Goal: Information Seeking & Learning: Learn about a topic

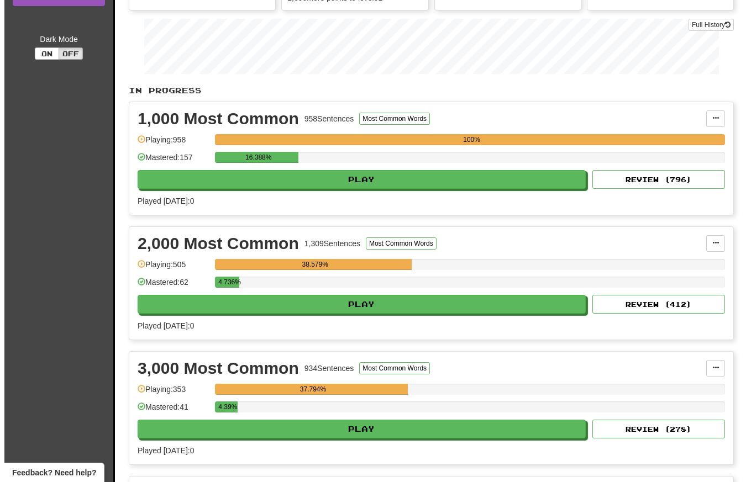
scroll to position [175, 0]
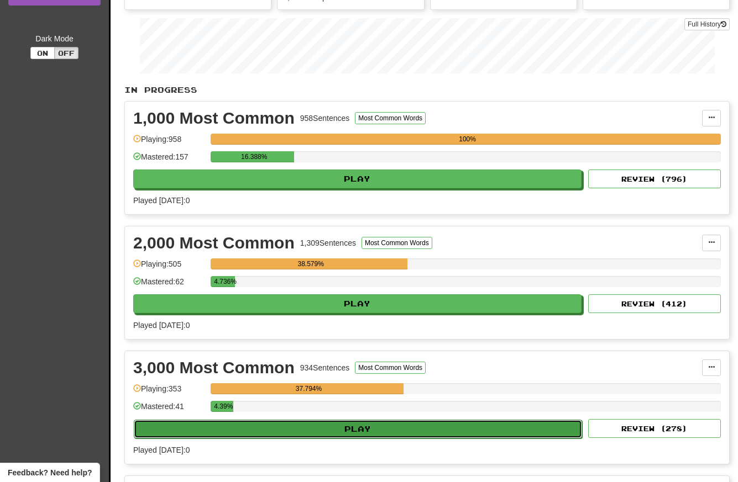
click at [416, 427] on button "Play" at bounding box center [358, 429] width 448 height 19
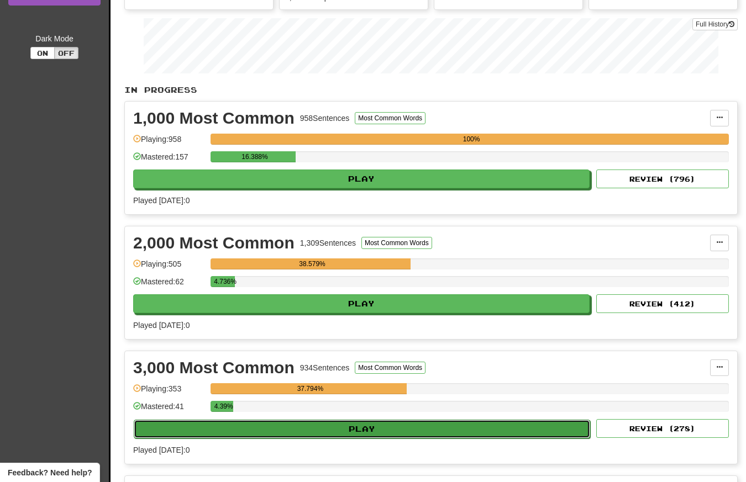
select select "**"
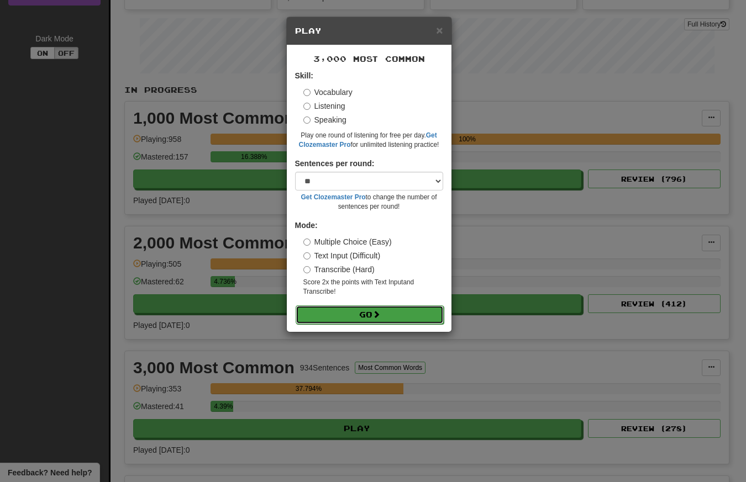
click at [357, 318] on button "Go" at bounding box center [370, 315] width 148 height 19
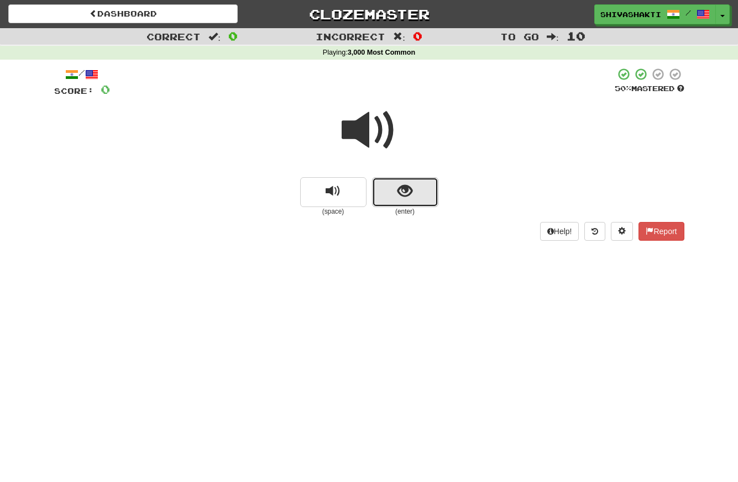
click at [407, 199] on span "show sentence" at bounding box center [404, 191] width 15 height 15
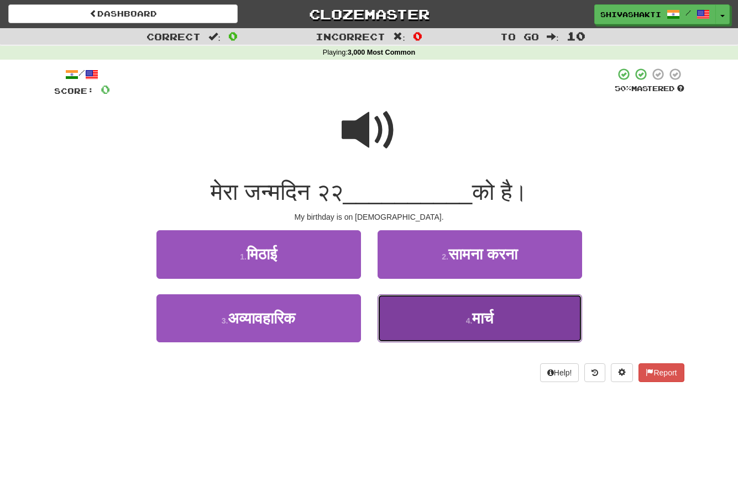
click at [466, 319] on small "4 ." at bounding box center [469, 321] width 7 height 9
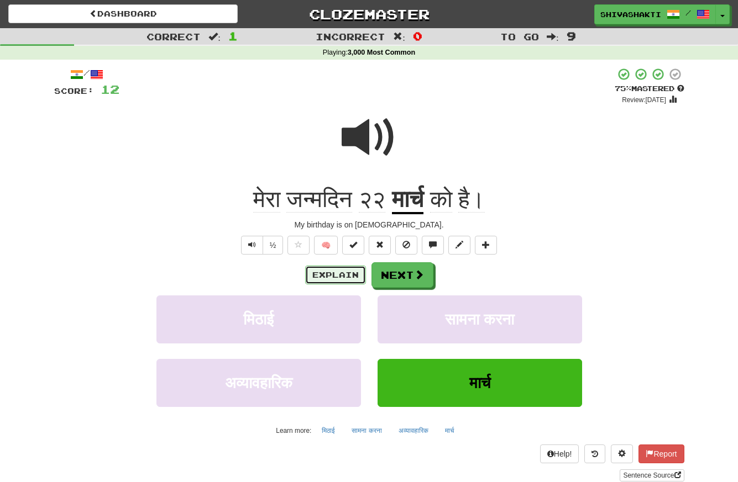
click at [341, 275] on button "Explain" at bounding box center [335, 275] width 61 height 19
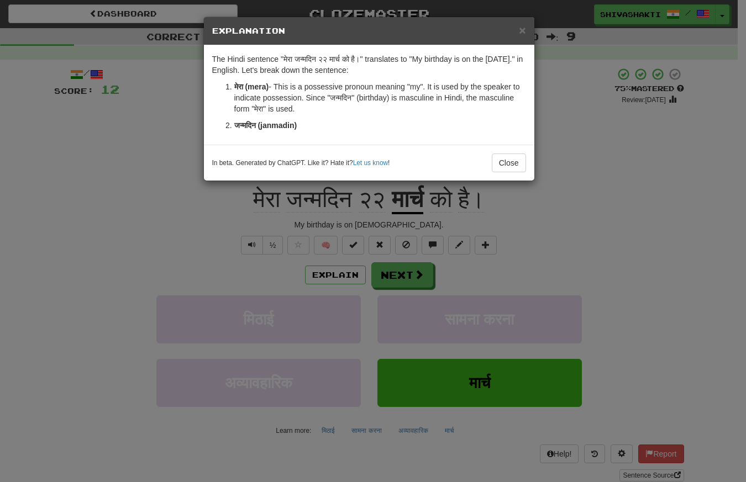
click at [517, 97] on p "मेरा (mera) - This is a possessive pronoun meaning "my". It is used by the spea…" at bounding box center [380, 97] width 292 height 33
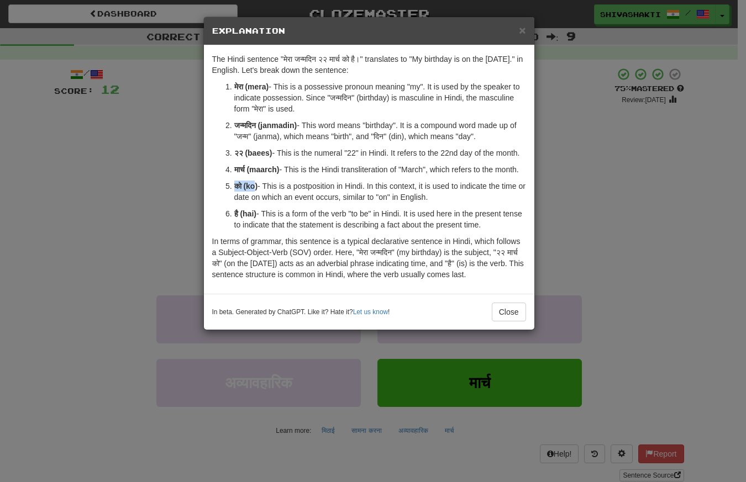
drag, startPoint x: 257, startPoint y: 198, endPoint x: 228, endPoint y: 199, distance: 29.3
click at [234, 199] on li "को (ko) - This is a postposition in Hindi. In this context, it is used to indic…" at bounding box center [380, 192] width 292 height 22
copy strong "को (ko"
click at [115, 118] on div "× Explanation The Hindi sentence "मेरा जन्मदिन २२ मार्च को है।" translates to "…" at bounding box center [373, 241] width 746 height 482
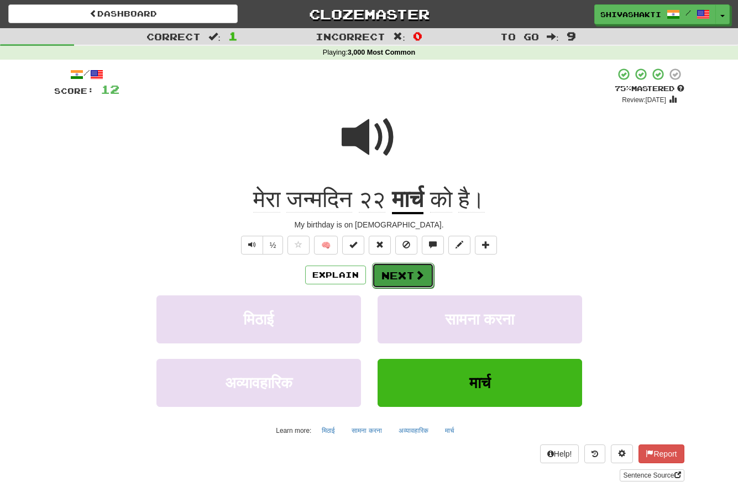
click at [403, 276] on button "Next" at bounding box center [403, 275] width 62 height 25
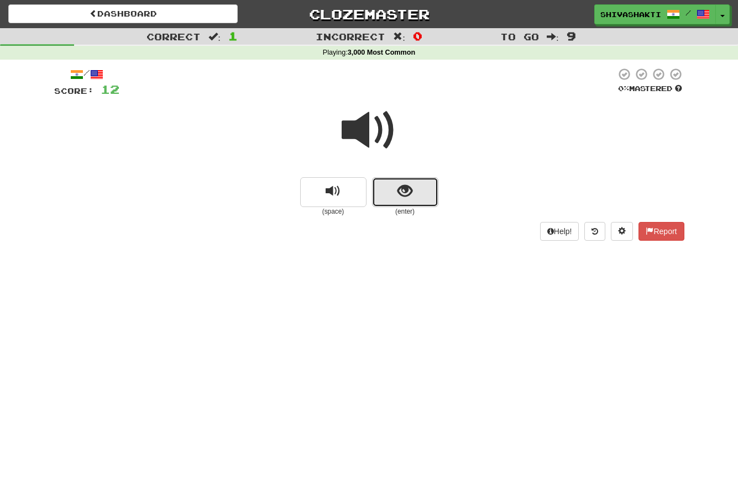
click at [403, 192] on span "show sentence" at bounding box center [404, 191] width 15 height 15
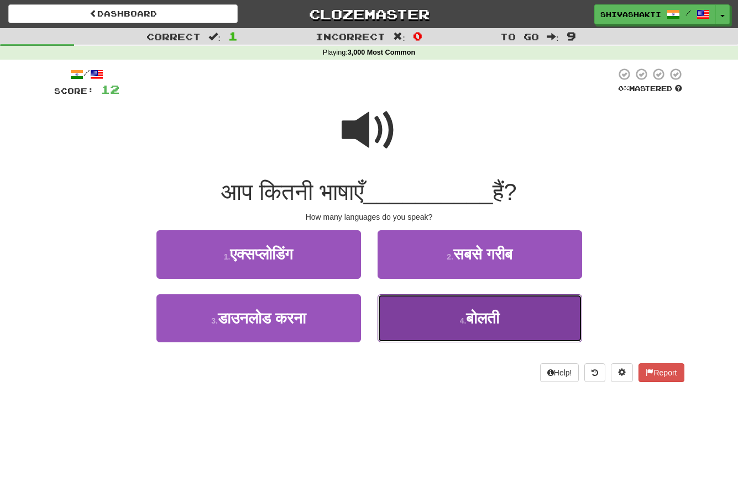
click at [471, 324] on span "बोलती" at bounding box center [482, 318] width 33 height 17
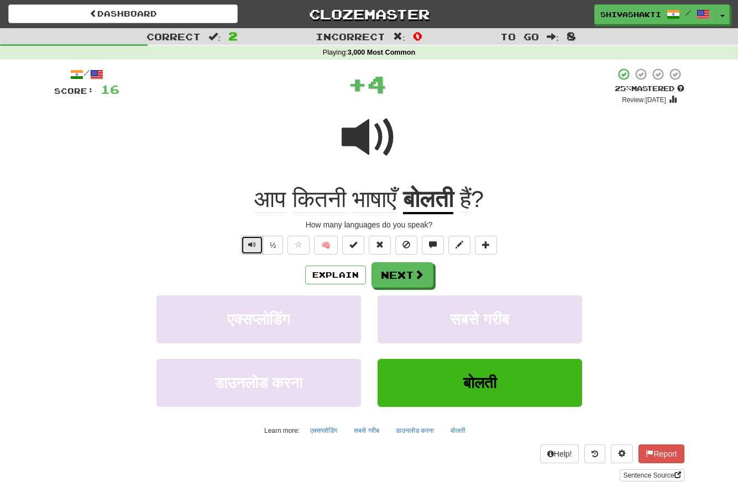
click at [249, 243] on span "Text-to-speech controls" at bounding box center [252, 245] width 8 height 8
click at [329, 280] on button "Explain" at bounding box center [335, 275] width 61 height 19
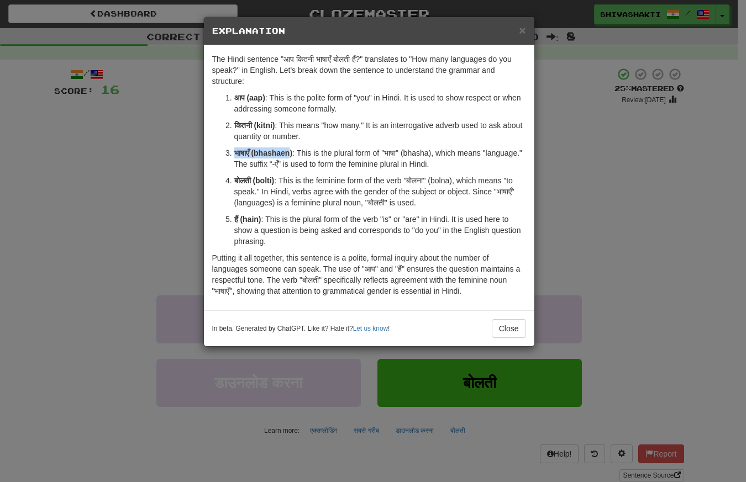
drag, startPoint x: 293, startPoint y: 151, endPoint x: 228, endPoint y: 148, distance: 64.7
click at [234, 148] on li "भाषाएँ (bhashaen) : This is the plural form of "भाषा" (bhasha), which means "la…" at bounding box center [380, 159] width 292 height 22
copy strong "भाषाएँ (bhashaen"
click at [148, 170] on div "× Explanation The Hindi sentence "आप कितनी भाषाएँ बोलती हैं?" translates to "Ho…" at bounding box center [373, 241] width 746 height 482
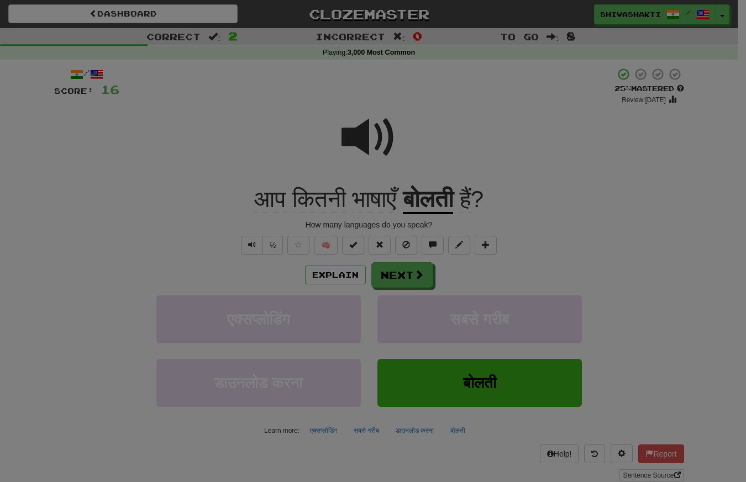
click at [148, 170] on div "× Explanation The Hindi sentence "आप कितनी भाषाएँ बोलती हैं?" translates to "Ho…" at bounding box center [373, 241] width 746 height 482
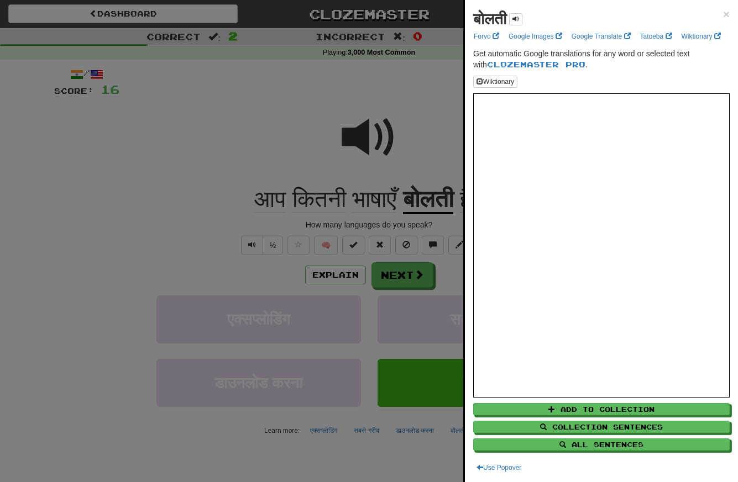
click at [148, 170] on div at bounding box center [369, 241] width 738 height 482
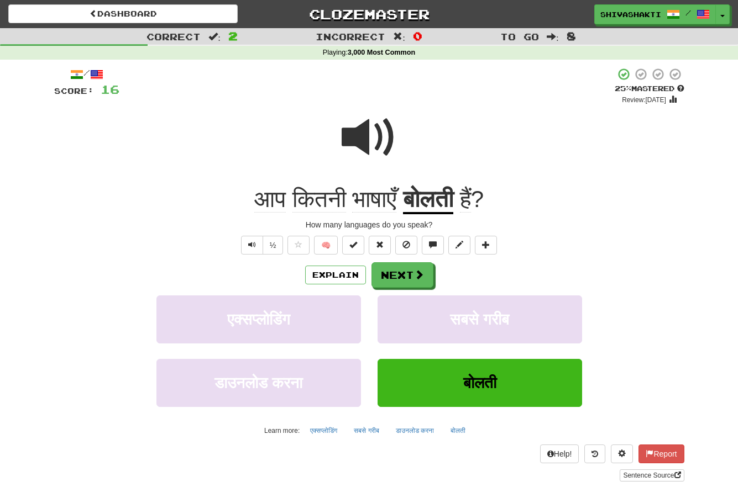
click at [358, 145] on span at bounding box center [368, 137] width 55 height 55
click at [410, 277] on button "Next" at bounding box center [403, 275] width 62 height 25
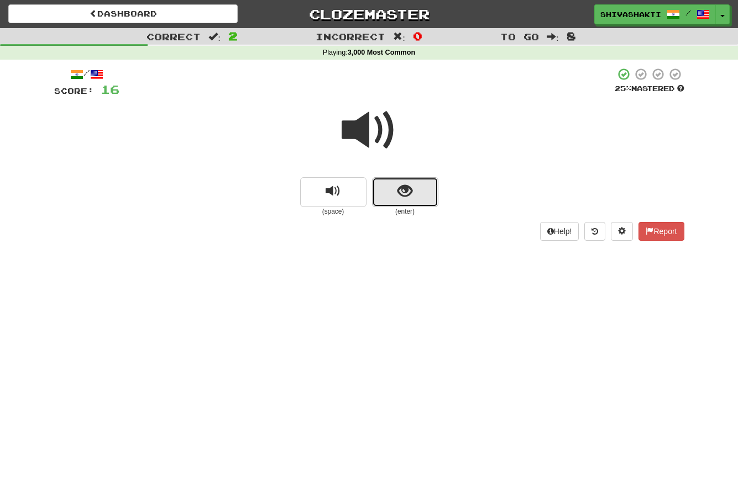
click at [400, 193] on span "show sentence" at bounding box center [404, 191] width 15 height 15
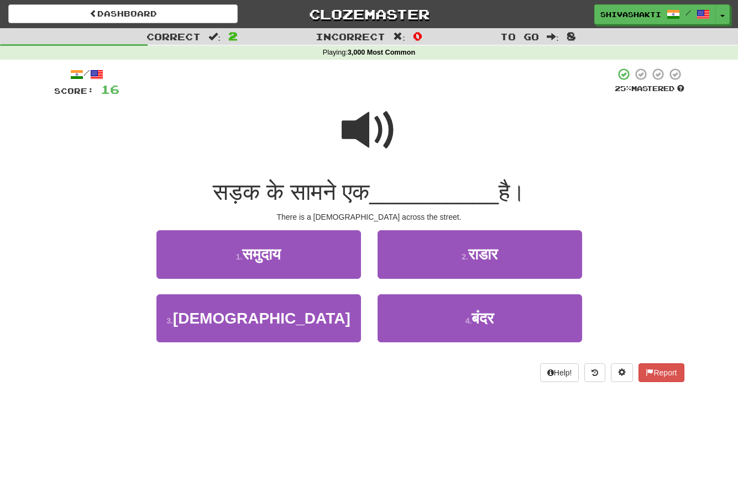
click at [378, 132] on span at bounding box center [368, 130] width 55 height 55
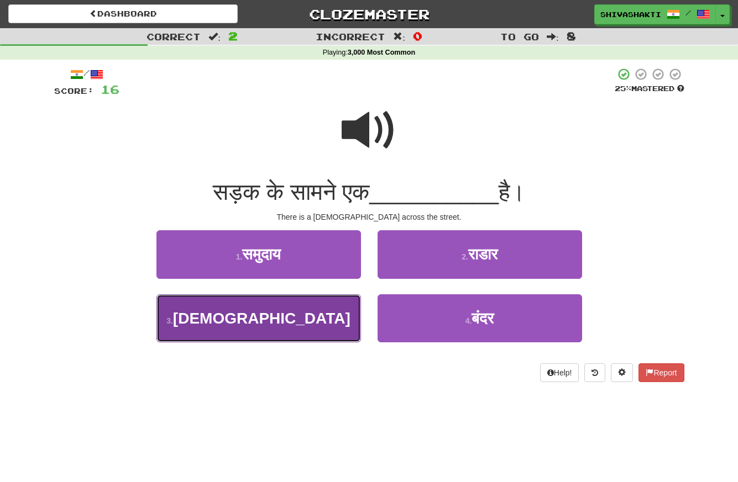
click at [314, 310] on button "3 . चर्च" at bounding box center [258, 318] width 204 height 48
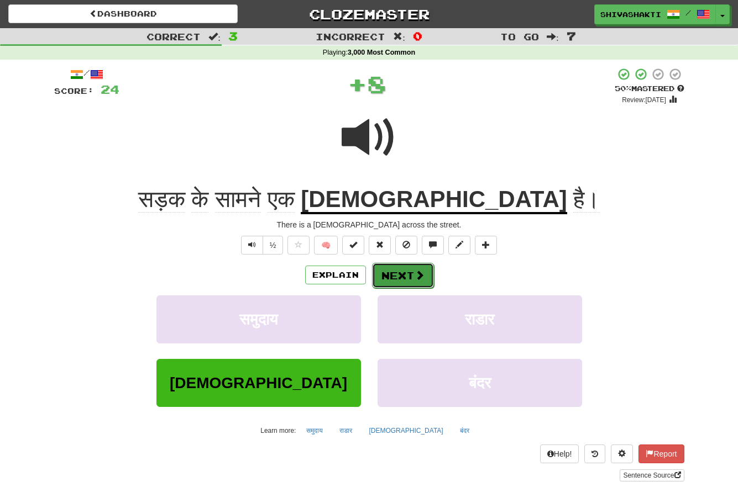
click at [410, 275] on button "Next" at bounding box center [403, 275] width 62 height 25
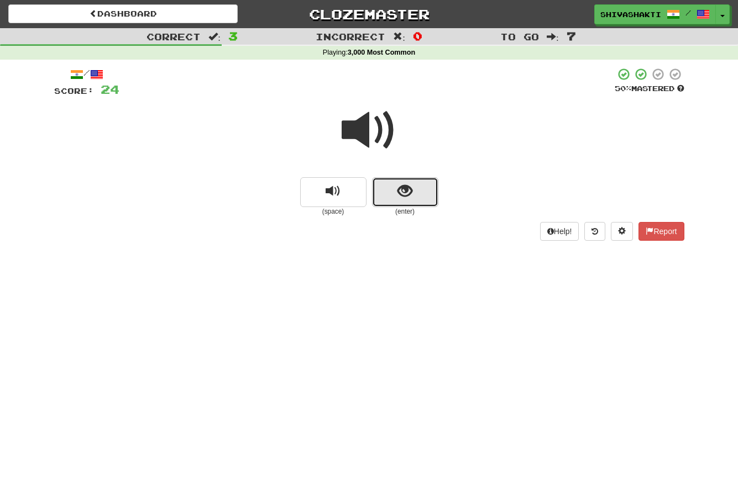
click at [394, 195] on button "show sentence" at bounding box center [405, 192] width 66 height 30
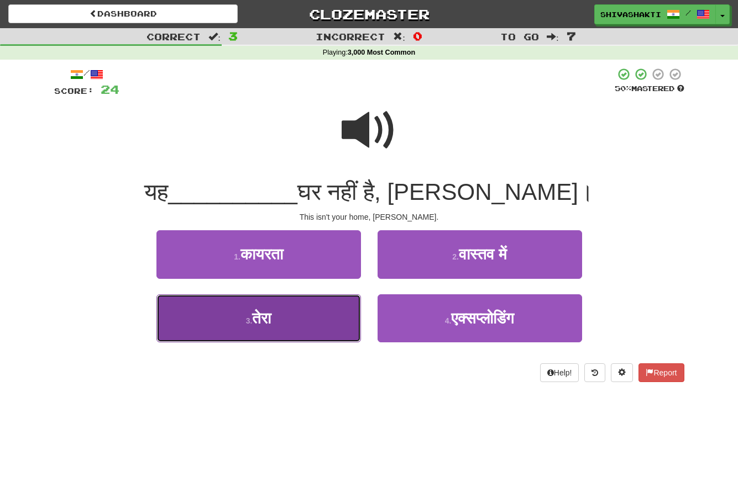
click at [290, 327] on button "3 . तेरा" at bounding box center [258, 318] width 204 height 48
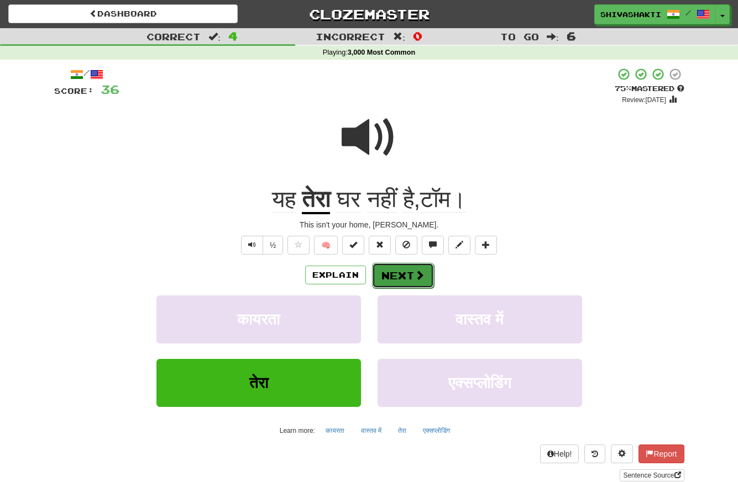
click at [391, 278] on button "Next" at bounding box center [403, 275] width 62 height 25
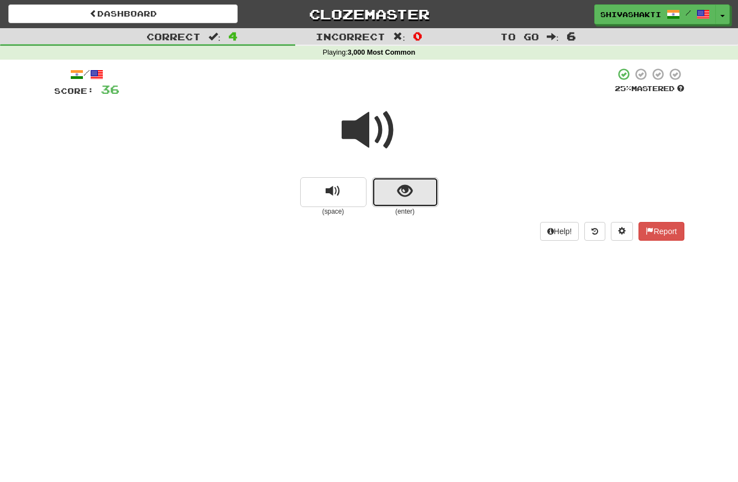
click at [391, 194] on button "show sentence" at bounding box center [405, 192] width 66 height 30
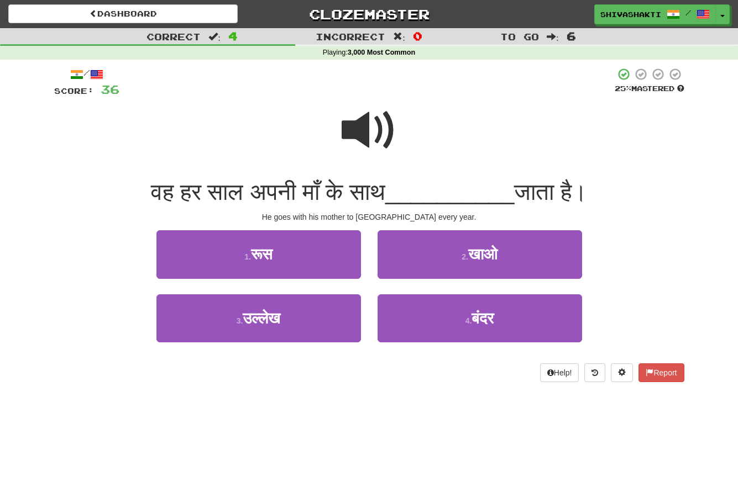
click at [350, 134] on span at bounding box center [368, 130] width 55 height 55
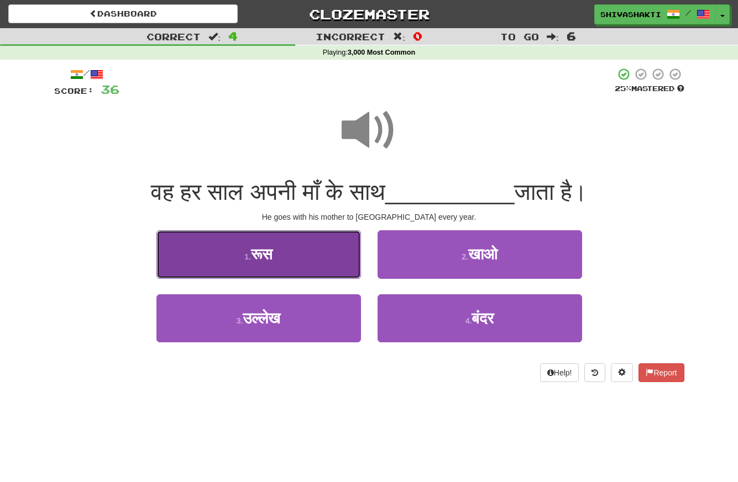
click at [312, 249] on button "1 . रूस" at bounding box center [258, 254] width 204 height 48
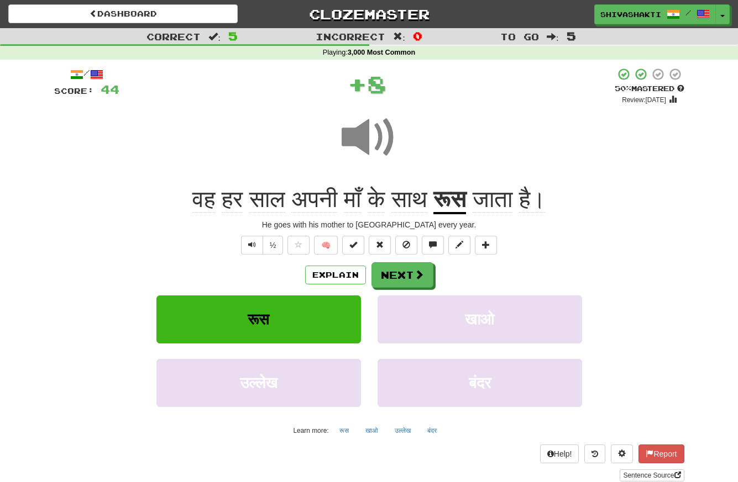
click at [362, 140] on span at bounding box center [368, 137] width 55 height 55
click at [398, 273] on button "Next" at bounding box center [403, 275] width 62 height 25
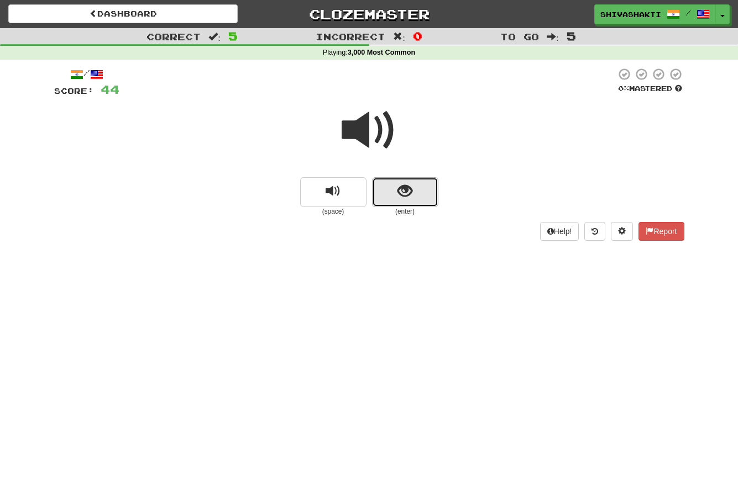
click at [401, 184] on span "show sentence" at bounding box center [404, 191] width 15 height 15
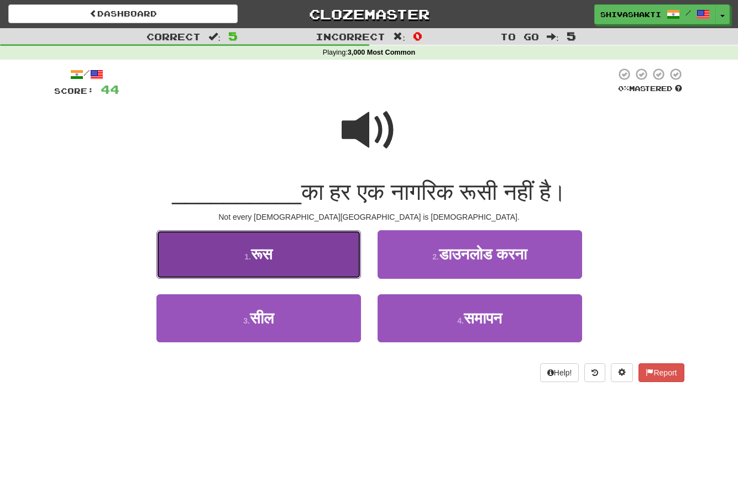
click at [308, 250] on button "1 . रूस" at bounding box center [258, 254] width 204 height 48
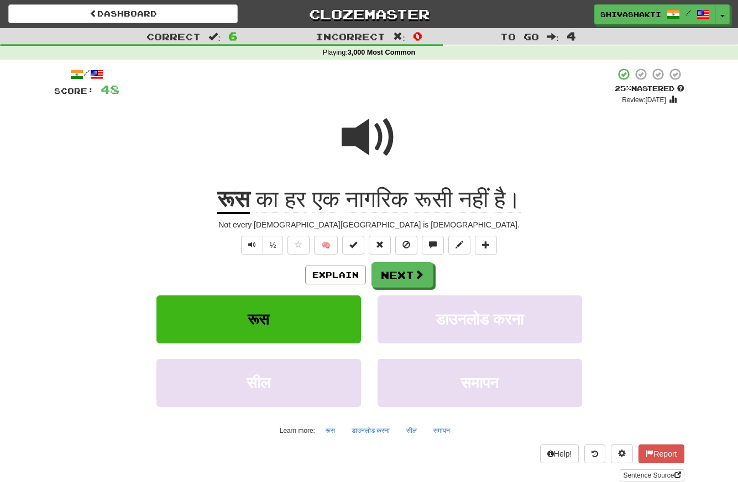
click at [372, 136] on span at bounding box center [368, 137] width 55 height 55
drag, startPoint x: 412, startPoint y: 198, endPoint x: 350, endPoint y: 198, distance: 61.9
click at [350, 198] on span "नागरिक" at bounding box center [376, 199] width 62 height 27
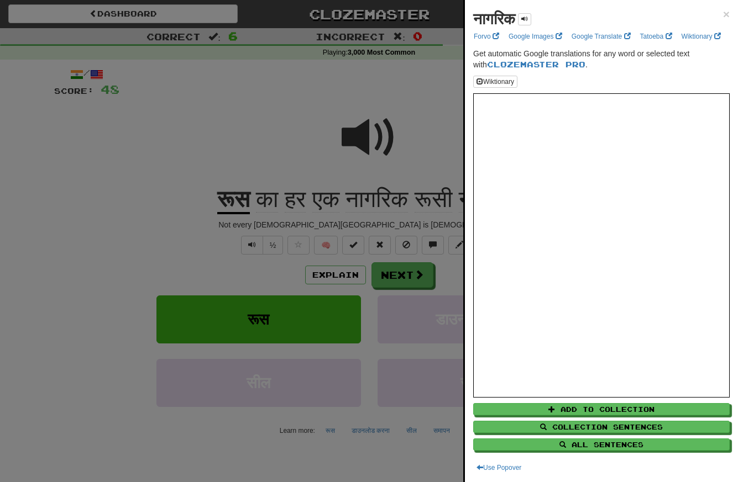
click at [342, 199] on div at bounding box center [369, 241] width 738 height 482
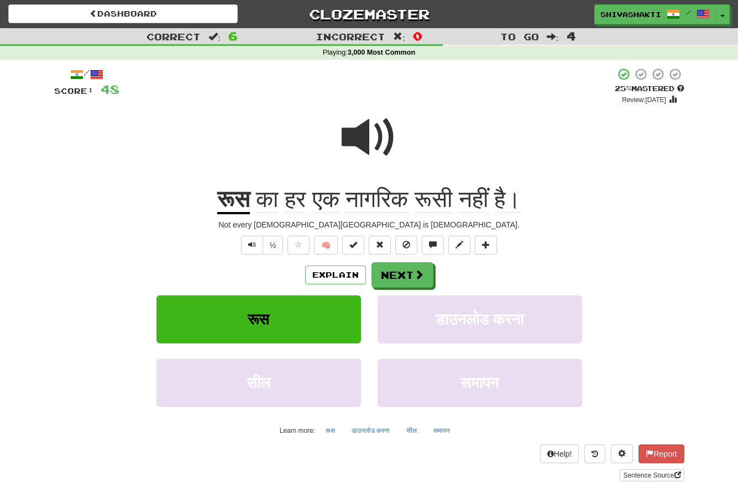
click at [378, 198] on span "नागरिक" at bounding box center [376, 199] width 62 height 27
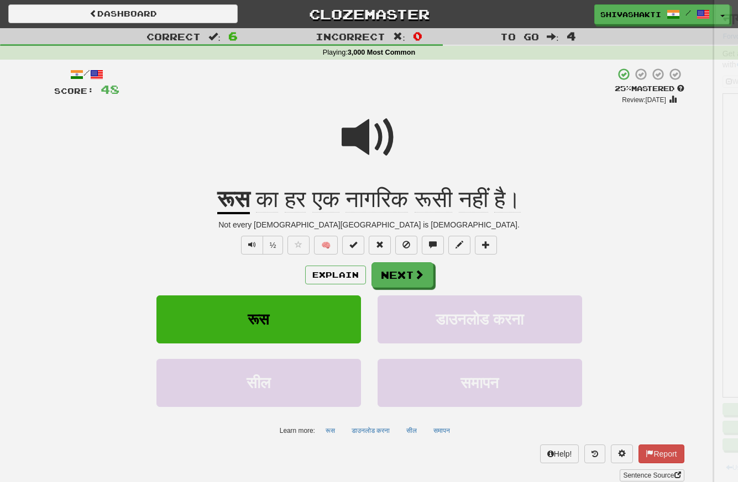
click at [378, 198] on div at bounding box center [369, 241] width 738 height 482
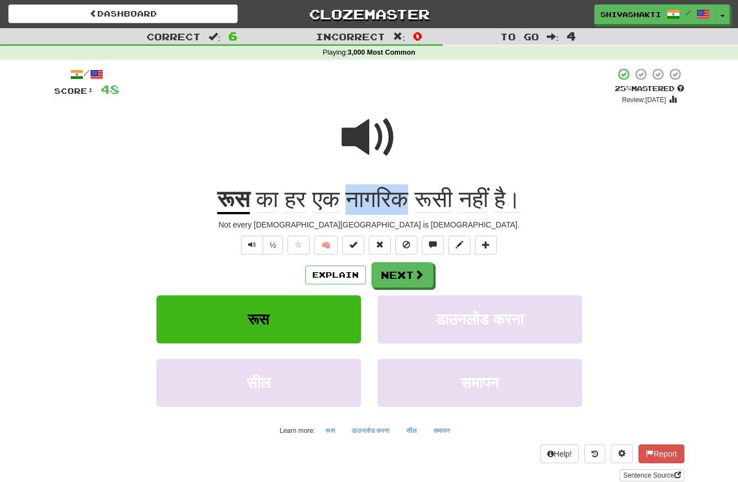
drag, startPoint x: 415, startPoint y: 201, endPoint x: 348, endPoint y: 197, distance: 66.9
click at [348, 197] on span "का हर एक नागरिक रूसी नहीं है।" at bounding box center [385, 199] width 271 height 27
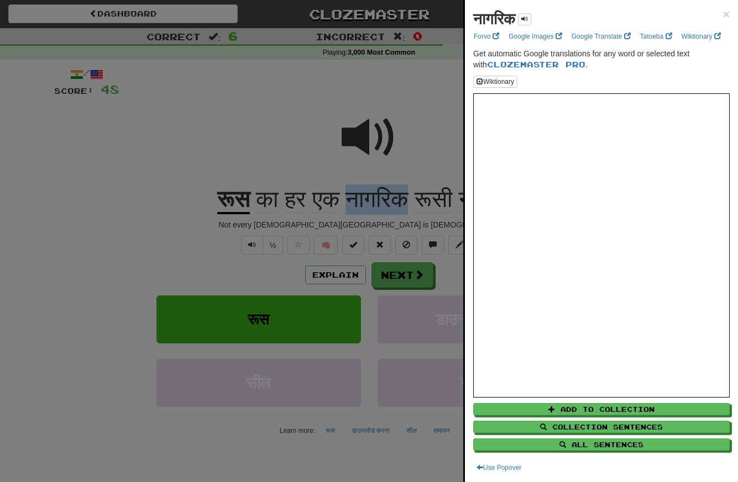
copy span "नागरिक"
click at [120, 190] on div at bounding box center [369, 241] width 738 height 482
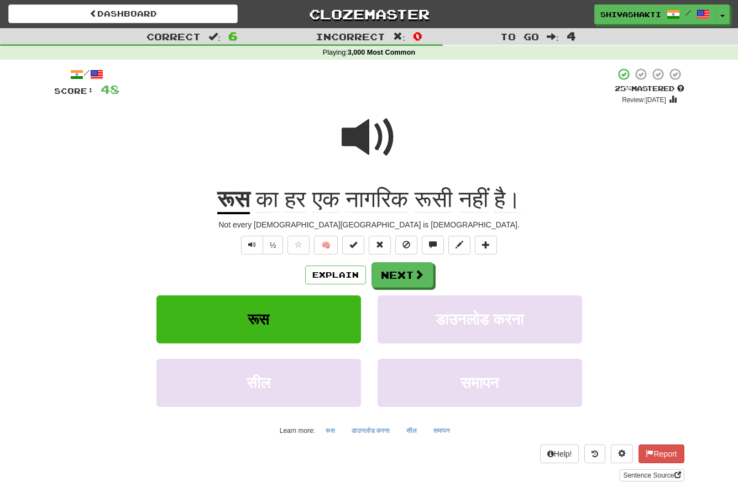
click at [368, 139] on span at bounding box center [368, 137] width 55 height 55
click at [403, 275] on button "Next" at bounding box center [403, 275] width 62 height 25
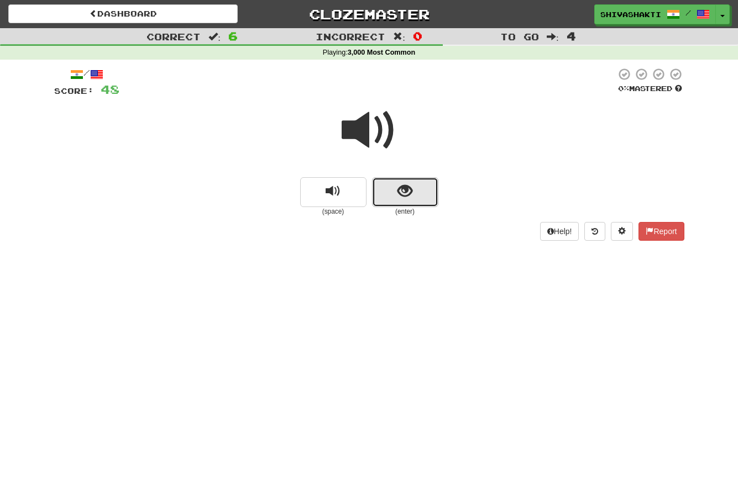
click at [409, 195] on span "show sentence" at bounding box center [404, 191] width 15 height 15
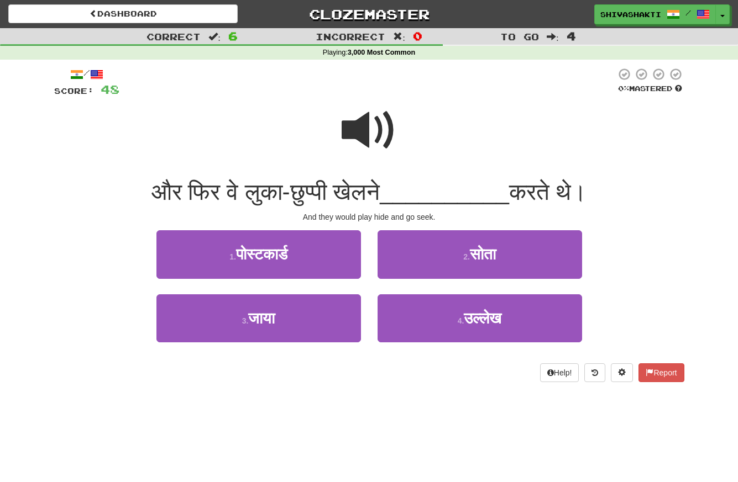
click at [392, 130] on span at bounding box center [368, 130] width 55 height 55
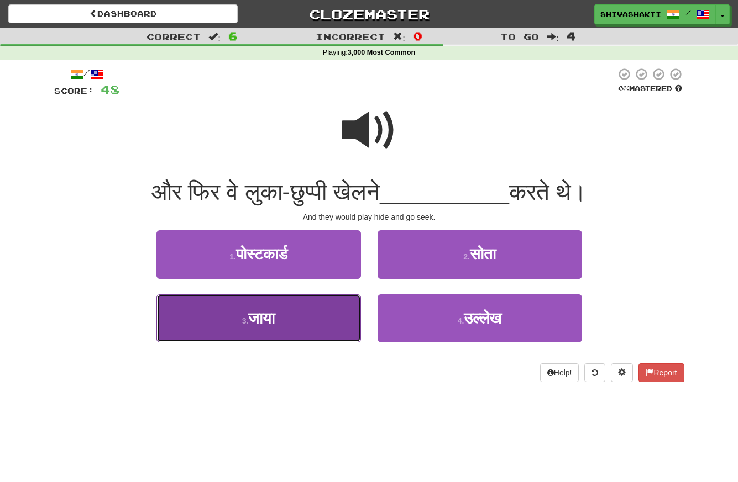
click at [323, 319] on button "3 . जाया" at bounding box center [258, 318] width 204 height 48
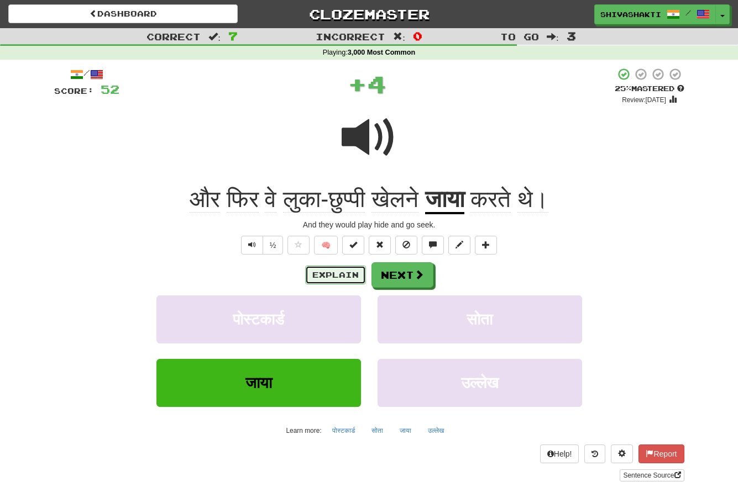
click at [340, 272] on button "Explain" at bounding box center [335, 275] width 61 height 19
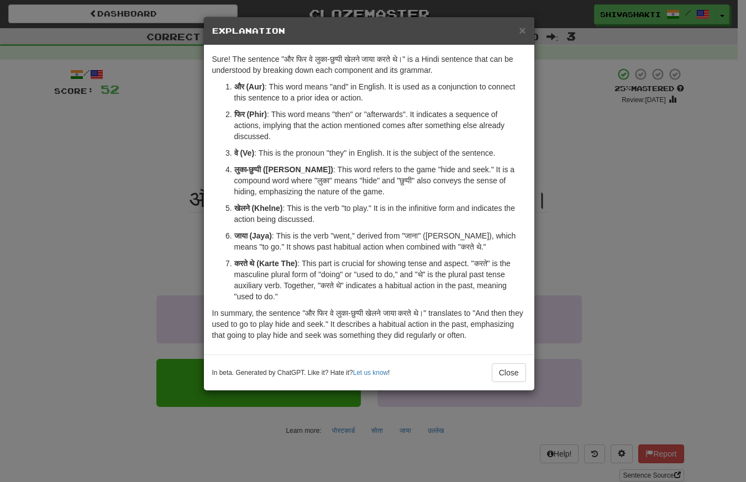
click at [408, 115] on p "फिर (Phir) : This word means "then" or "afterwards". It indicates a sequence of…" at bounding box center [380, 125] width 292 height 33
drag, startPoint x: 266, startPoint y: 114, endPoint x: 231, endPoint y: 114, distance: 34.3
click at [234, 114] on li "फिर (Phir) : This word means "then" or "afterwards". It indicates a sequence of…" at bounding box center [380, 125] width 292 height 33
copy strong "फिर (Phir"
drag, startPoint x: 268, startPoint y: 169, endPoint x: 231, endPoint y: 170, distance: 37.6
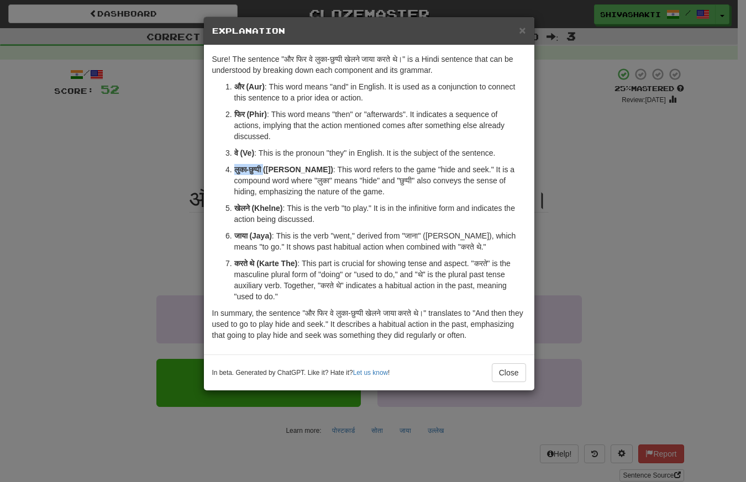
click at [234, 170] on li "लुका-छुप्पी (Luka-Chuppi) : This word refers to the game "hide and seek." It is…" at bounding box center [380, 180] width 292 height 33
copy strong "लुका-छुप्पी"
click at [84, 161] on div "× Explanation Sure! The sentence "और फिर वे लुका-छुप्पी खेलने जाया करते थे।" is…" at bounding box center [373, 241] width 746 height 482
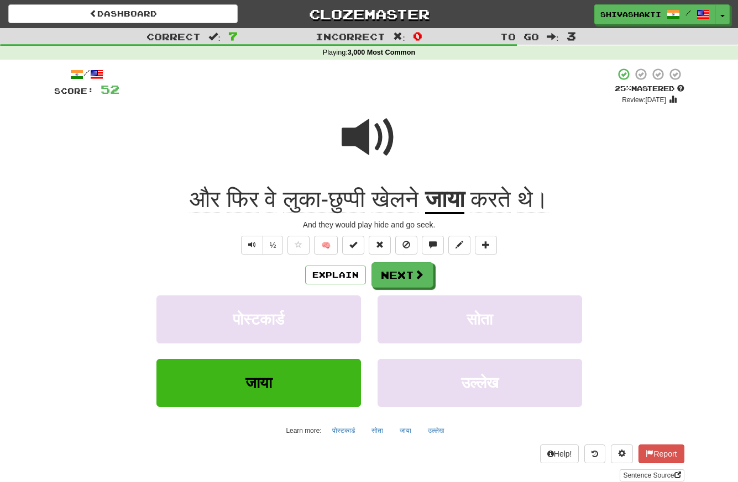
click at [383, 144] on span at bounding box center [368, 137] width 55 height 55
click at [310, 272] on button "Explain" at bounding box center [335, 275] width 61 height 19
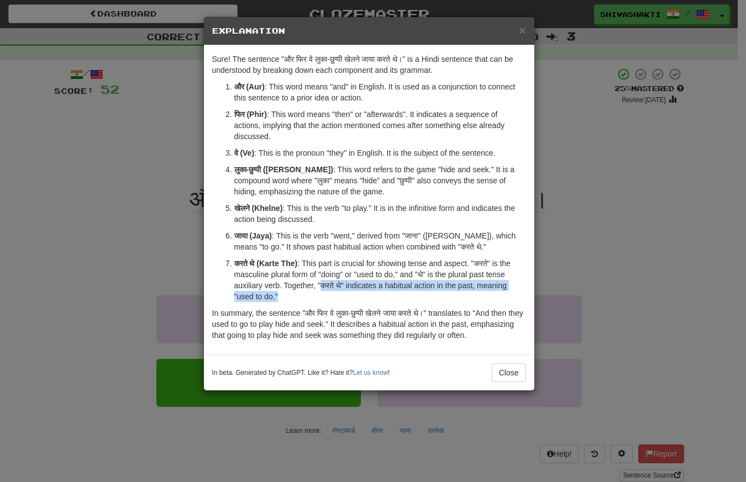
drag, startPoint x: 322, startPoint y: 284, endPoint x: 318, endPoint y: 299, distance: 16.1
click at [318, 299] on p "करते थे (Karte The) : This part is crucial for showing tense and aspect. "करते"…" at bounding box center [380, 280] width 292 height 44
copy p "करते थे" indicates a habitual action in the past, meaning "used to do.""
click at [116, 194] on div "× Explanation Sure! The sentence "और फिर वे लुका-छुप्पी खेलने जाया करते थे।" is…" at bounding box center [373, 241] width 746 height 482
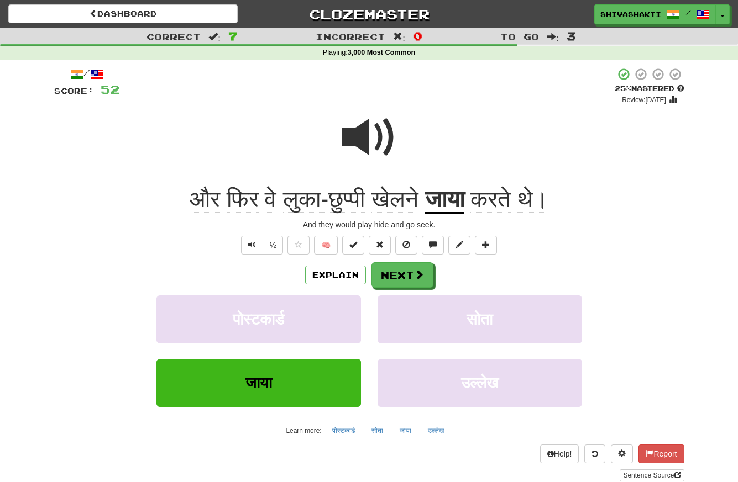
click at [365, 145] on span at bounding box center [368, 137] width 55 height 55
click at [412, 268] on button "Next" at bounding box center [403, 275] width 62 height 25
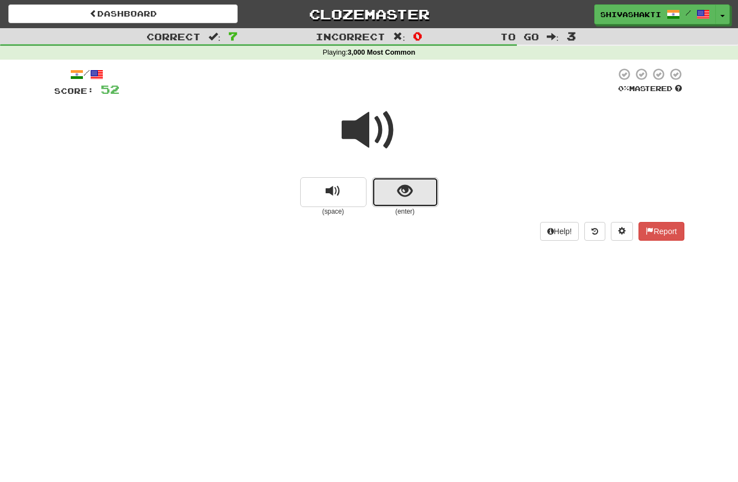
click at [396, 187] on button "show sentence" at bounding box center [405, 192] width 66 height 30
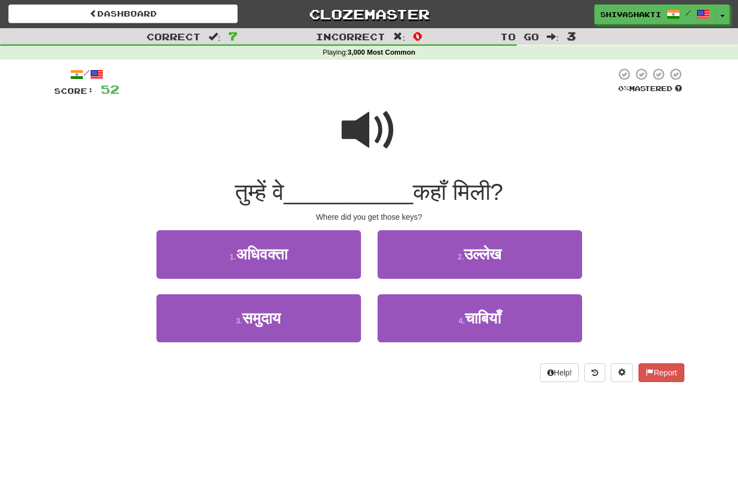
click at [382, 123] on span at bounding box center [368, 130] width 55 height 55
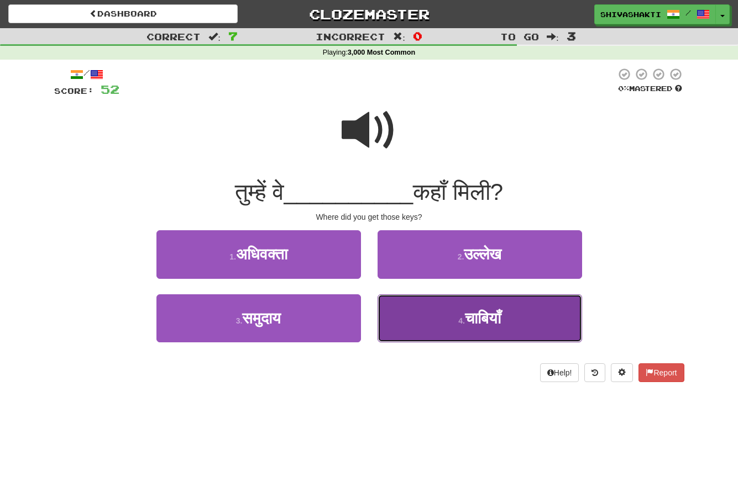
click at [476, 317] on span "चाबियाँ" at bounding box center [483, 318] width 36 height 17
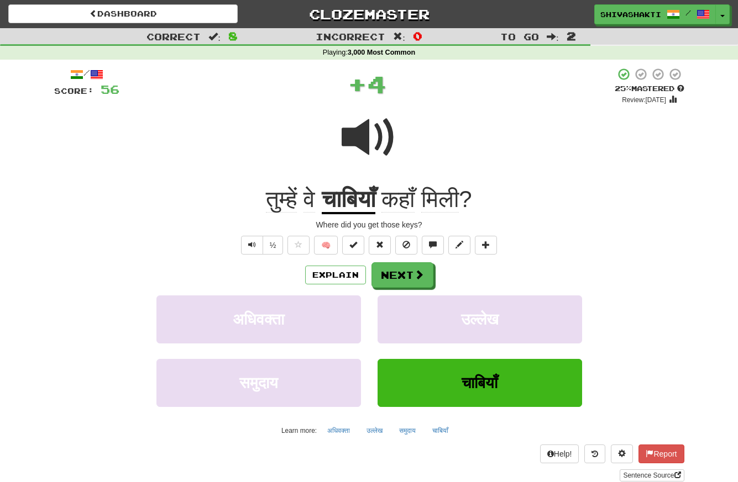
click at [369, 130] on span at bounding box center [368, 137] width 55 height 55
click at [319, 276] on button "Explain" at bounding box center [335, 275] width 61 height 19
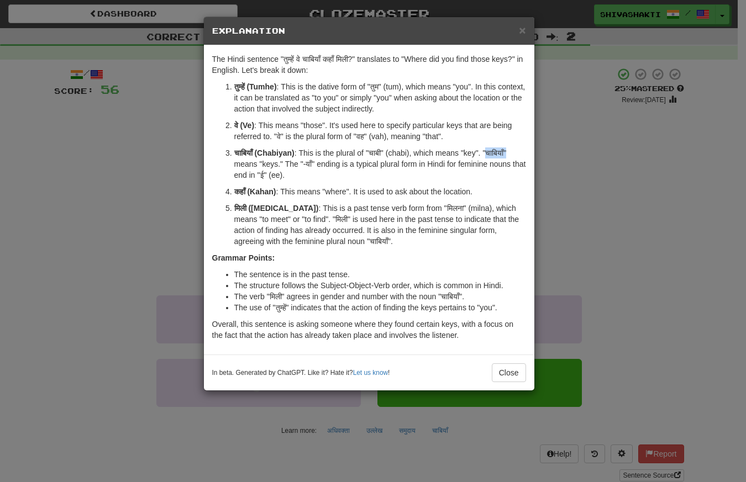
drag, startPoint x: 514, startPoint y: 151, endPoint x: 491, endPoint y: 152, distance: 23.2
click at [491, 152] on p "चाबियाँ (Chabiyan) : This is the plural of "चाबी" (chabi), which means "key". "…" at bounding box center [380, 164] width 292 height 33
drag, startPoint x: 296, startPoint y: 152, endPoint x: 231, endPoint y: 152, distance: 64.1
click at [234, 152] on li "चाबियाँ (Chabiyan) : This is the plural of "चाबी" (chabi), which means "key". "…" at bounding box center [380, 164] width 292 height 33
copy strong "चाबियाँ (Chabiyan)"
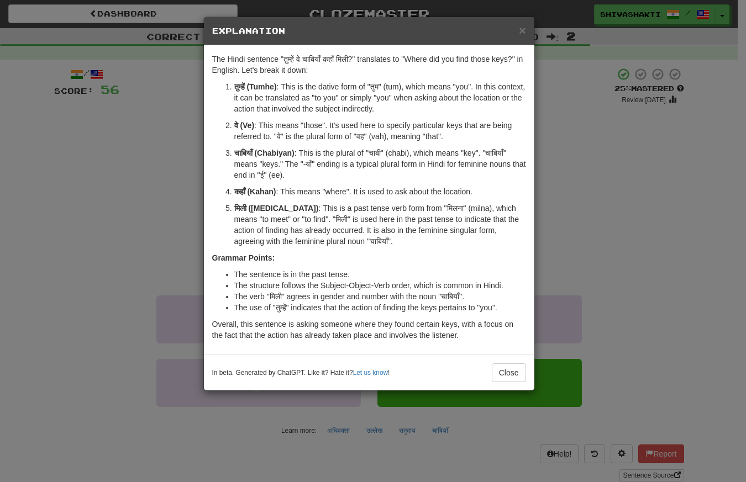
click at [126, 152] on div "× Explanation The Hindi sentence "तुम्हें वे चाबियाँ कहाँ मिली?" translates to …" at bounding box center [373, 241] width 746 height 482
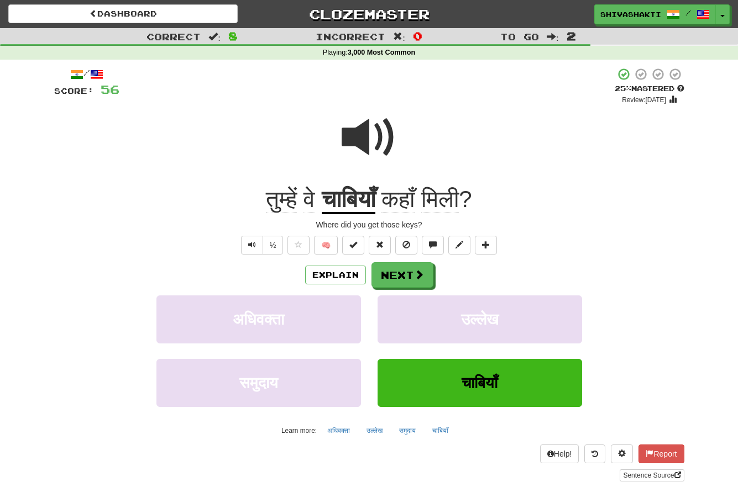
click at [345, 135] on span at bounding box center [368, 137] width 55 height 55
click at [414, 280] on span at bounding box center [419, 275] width 10 height 10
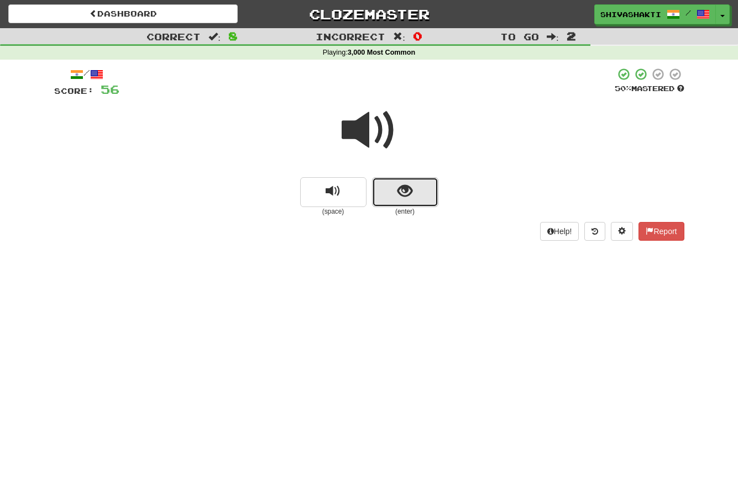
click at [402, 200] on button "show sentence" at bounding box center [405, 192] width 66 height 30
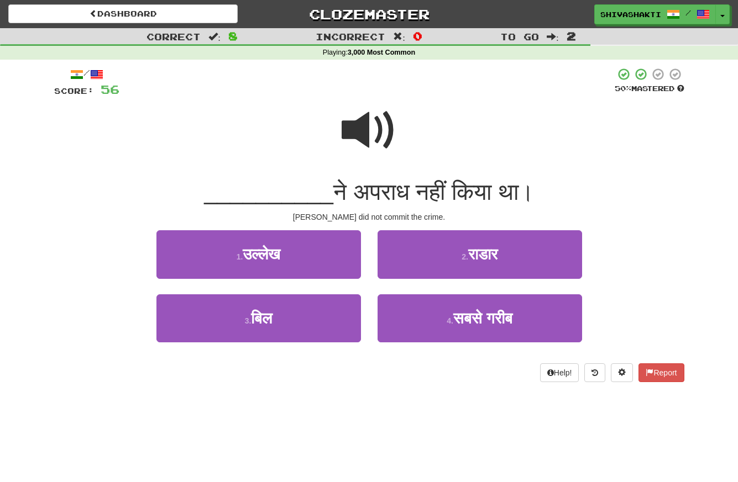
click at [376, 129] on span at bounding box center [368, 130] width 55 height 55
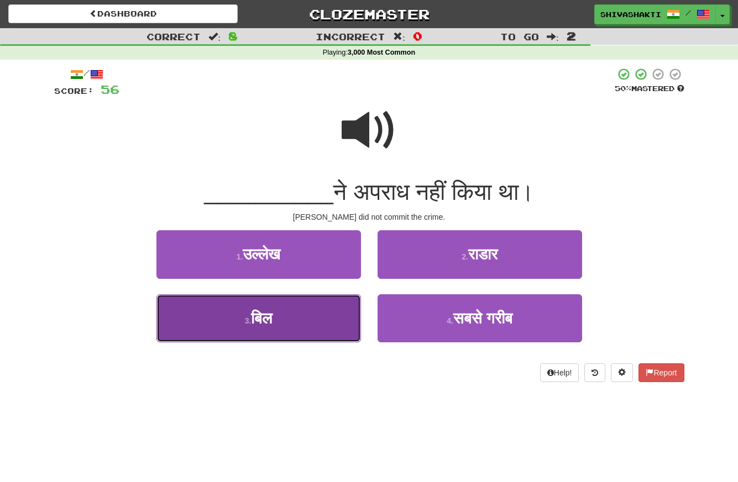
click at [299, 323] on button "3 . बिल" at bounding box center [258, 318] width 204 height 48
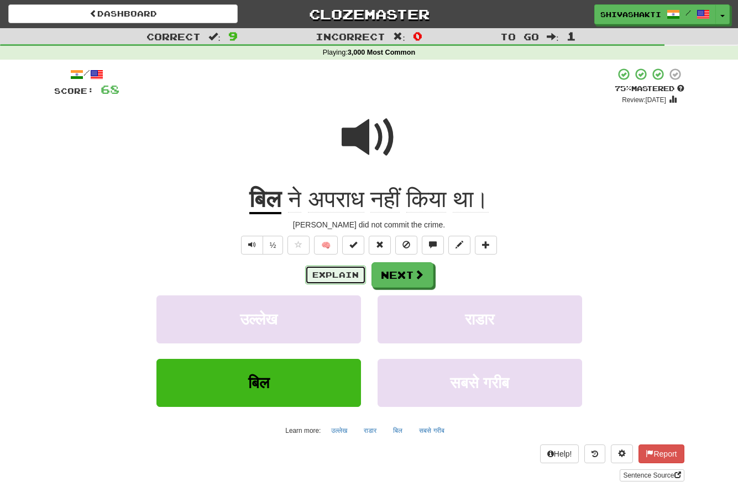
click at [342, 272] on button "Explain" at bounding box center [335, 275] width 61 height 19
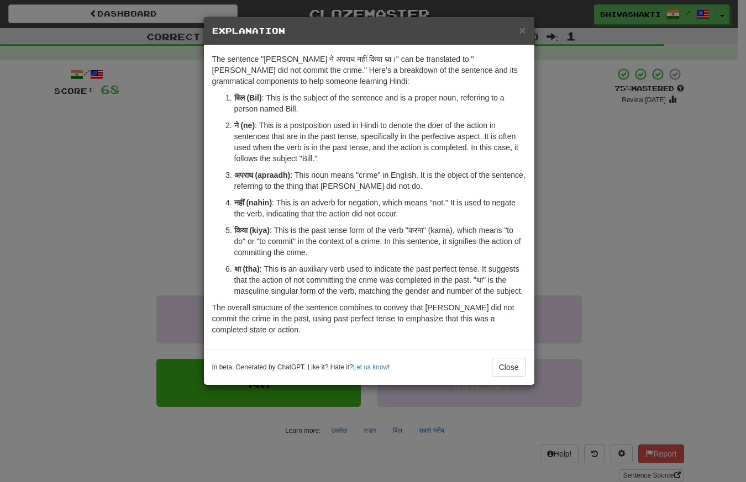
click at [103, 223] on div "× Explanation The sentence "बिल ने अपराध नहीं किया था।" can be translated to "B…" at bounding box center [373, 241] width 746 height 482
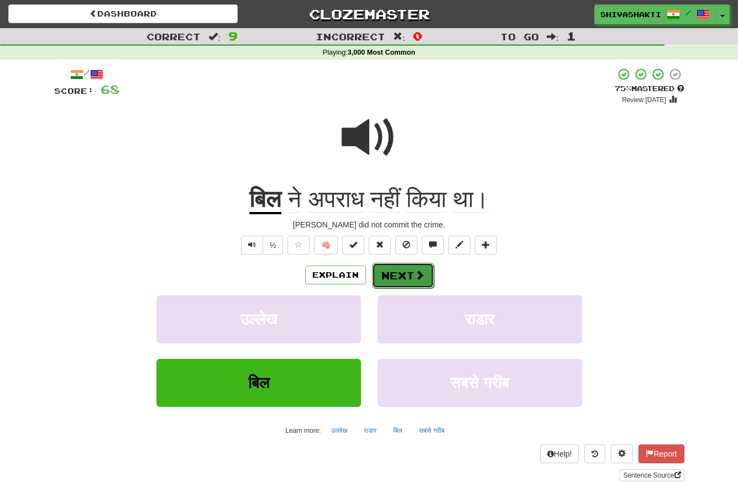
click at [424, 277] on button "Next" at bounding box center [403, 275] width 62 height 25
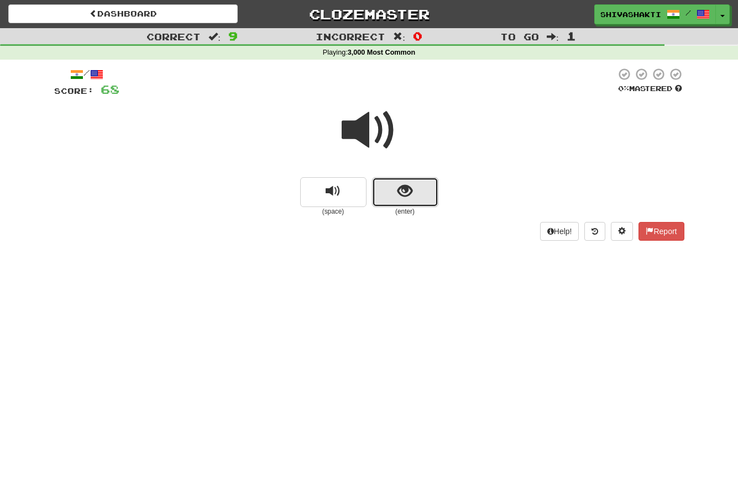
click at [396, 193] on button "show sentence" at bounding box center [405, 192] width 66 height 30
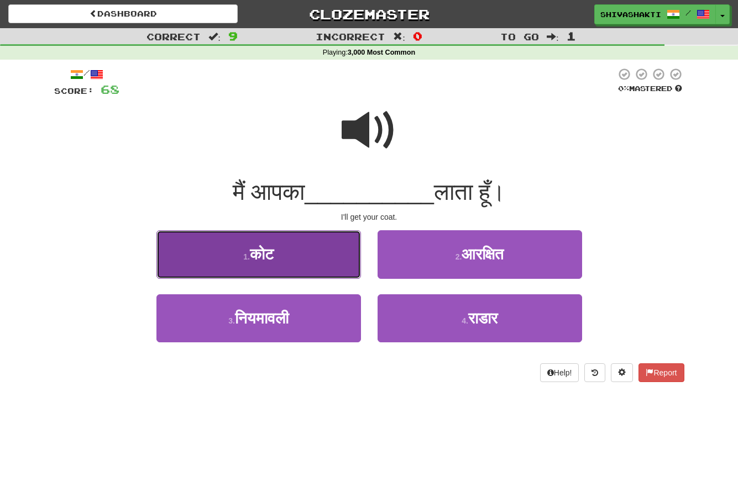
click at [268, 265] on button "1 . कोट" at bounding box center [258, 254] width 204 height 48
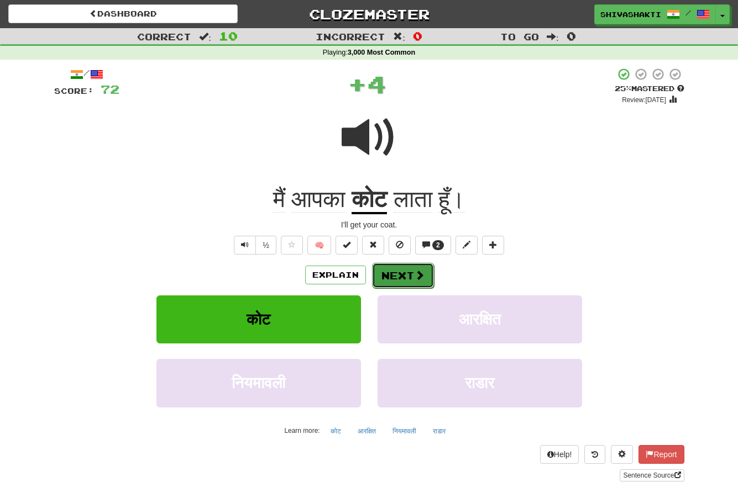
click at [396, 272] on button "Next" at bounding box center [403, 275] width 62 height 25
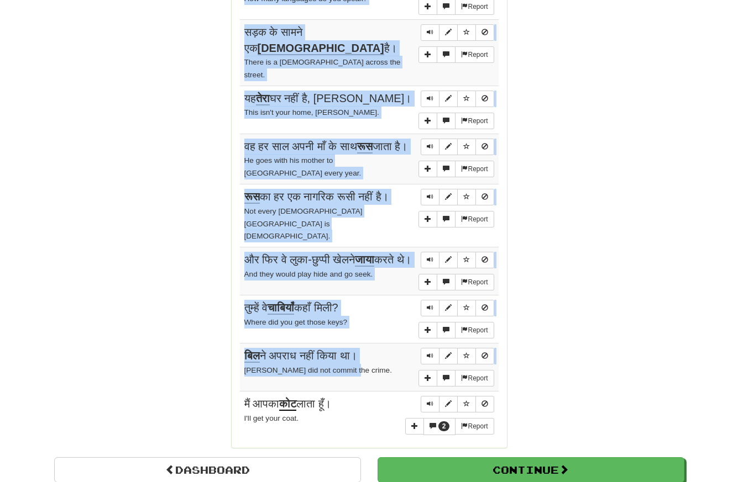
scroll to position [842, 0]
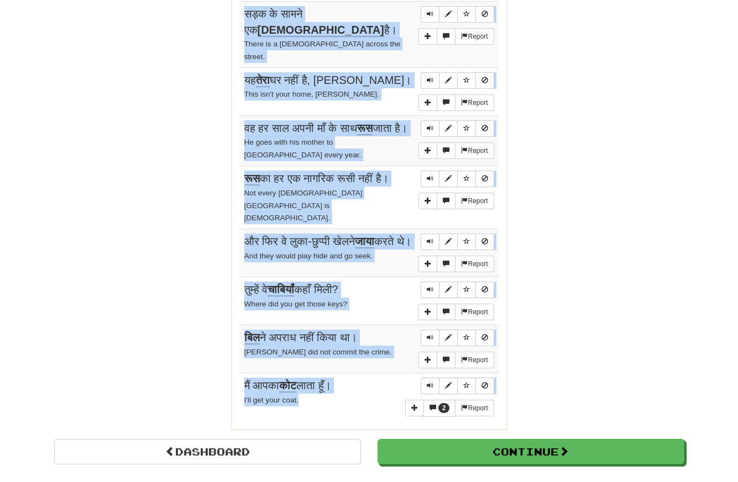
drag, startPoint x: 240, startPoint y: 123, endPoint x: 330, endPoint y: 379, distance: 271.7
click at [330, 379] on tbody "Report मेरा जन्मदिन २२ मार्च को है। My birthday is on March 22. Report आप कितनी…" at bounding box center [369, 164] width 259 height 516
copy tbody "मेरा जन्मदिन २२ मार्च को है। My birthday is on March 22. Report आप कितनी भाषाएँ…"
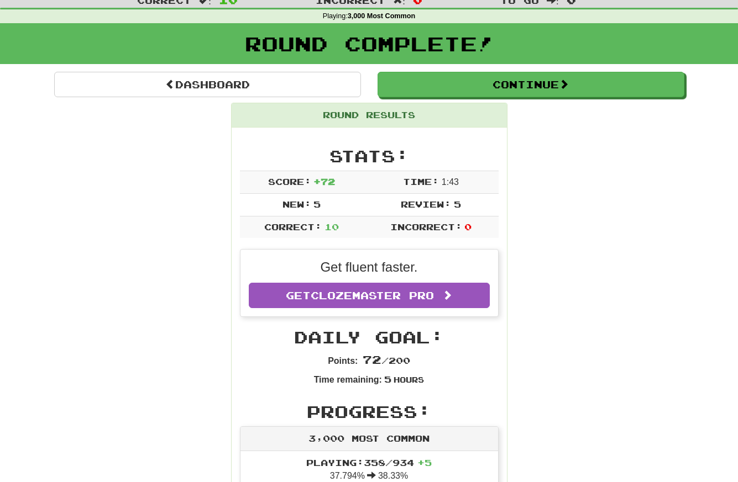
scroll to position [0, 0]
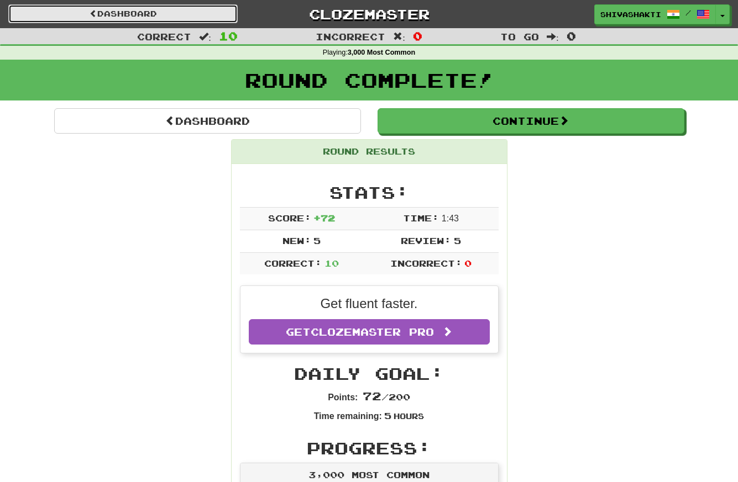
click at [142, 14] on link "Dashboard" at bounding box center [122, 13] width 229 height 19
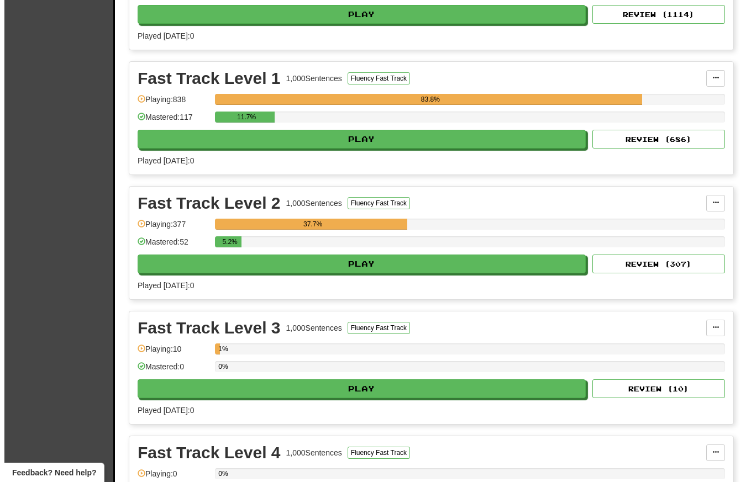
scroll to position [1461, 0]
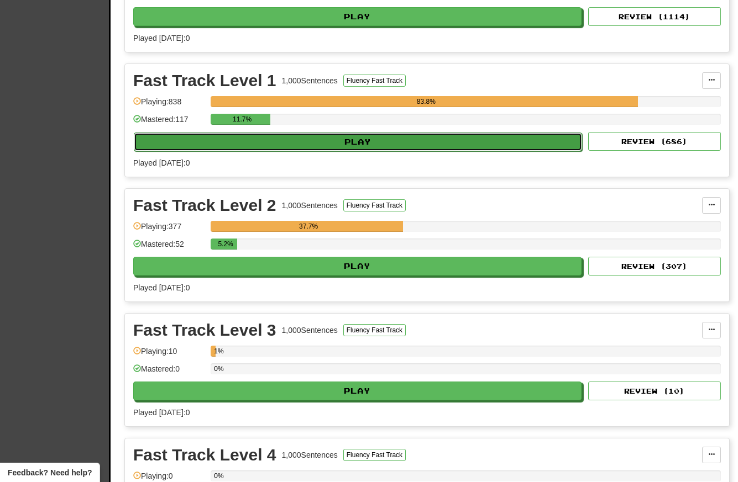
click at [334, 143] on button "Play" at bounding box center [358, 142] width 448 height 19
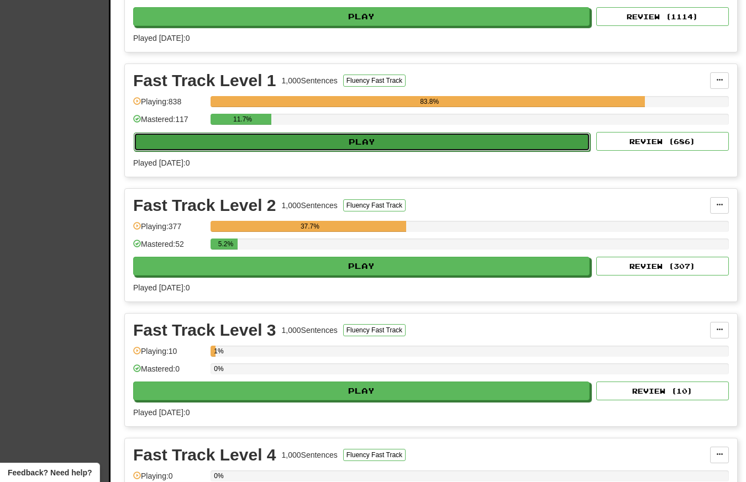
select select "**"
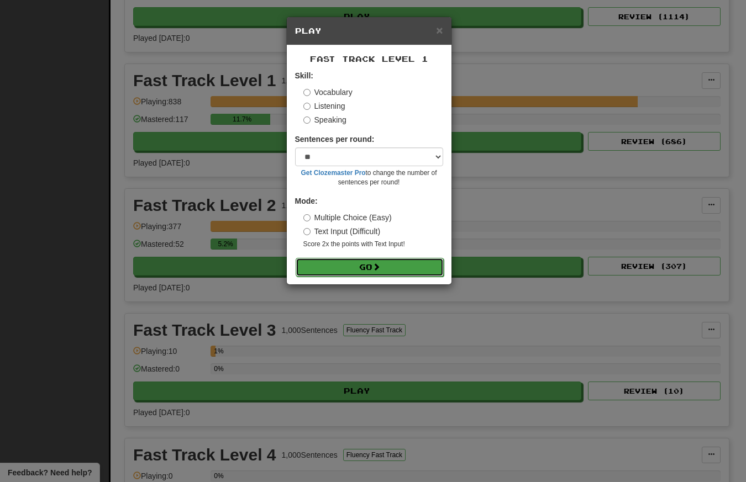
click at [375, 265] on span at bounding box center [376, 267] width 8 height 8
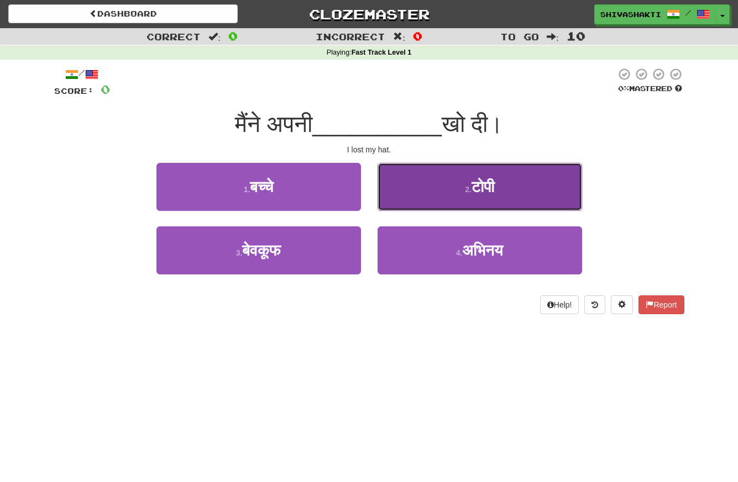
click at [441, 191] on button "2 . टोपी" at bounding box center [479, 187] width 204 height 48
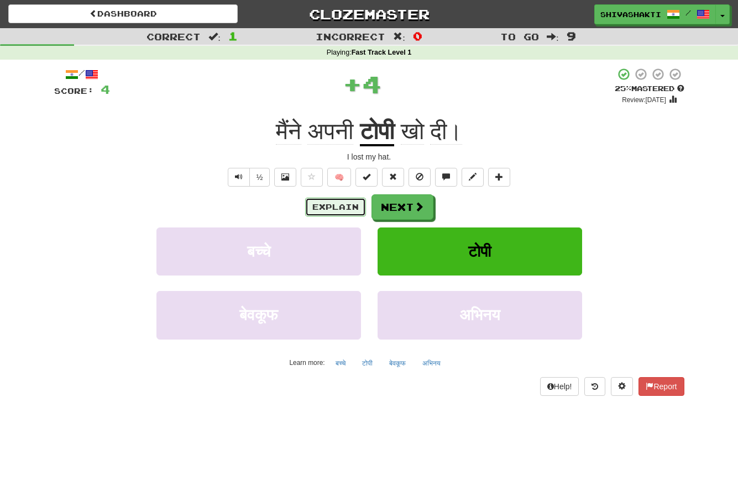
click at [328, 205] on button "Explain" at bounding box center [335, 207] width 61 height 19
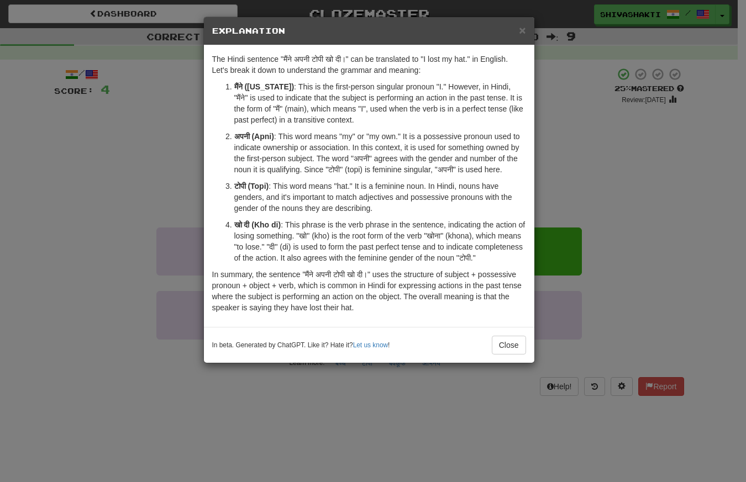
click at [186, 151] on div "× Explanation The Hindi sentence "मैंने अपनी टोपी खो दी।" can be translated to …" at bounding box center [373, 241] width 746 height 482
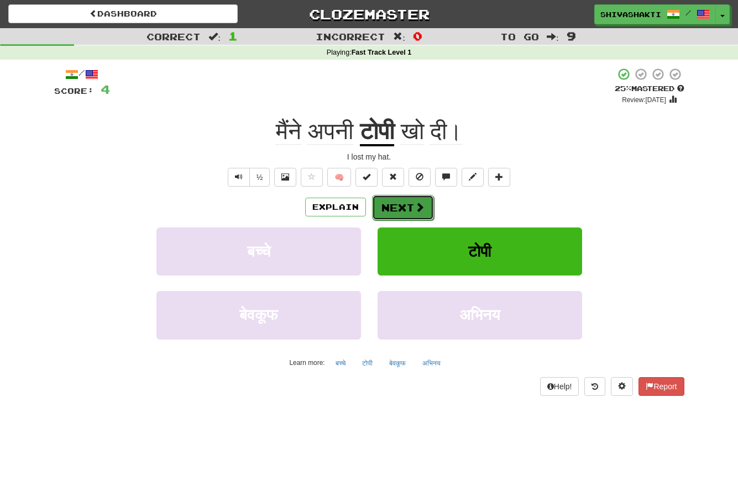
click at [419, 208] on span at bounding box center [419, 207] width 10 height 10
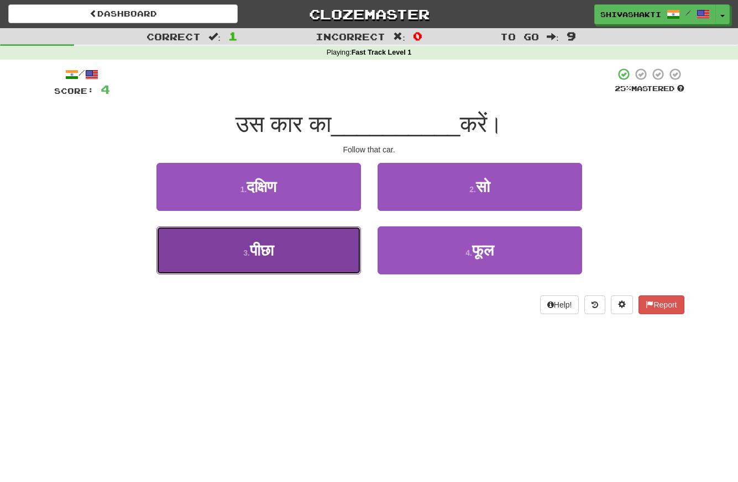
click at [273, 258] on span "पीछा" at bounding box center [262, 250] width 24 height 17
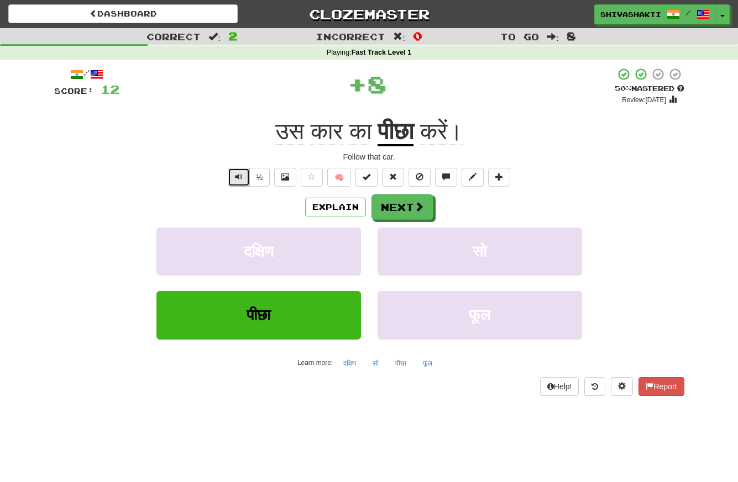
click at [238, 175] on span "Text-to-speech controls" at bounding box center [239, 177] width 8 height 8
click at [383, 207] on button "Next" at bounding box center [403, 207] width 62 height 25
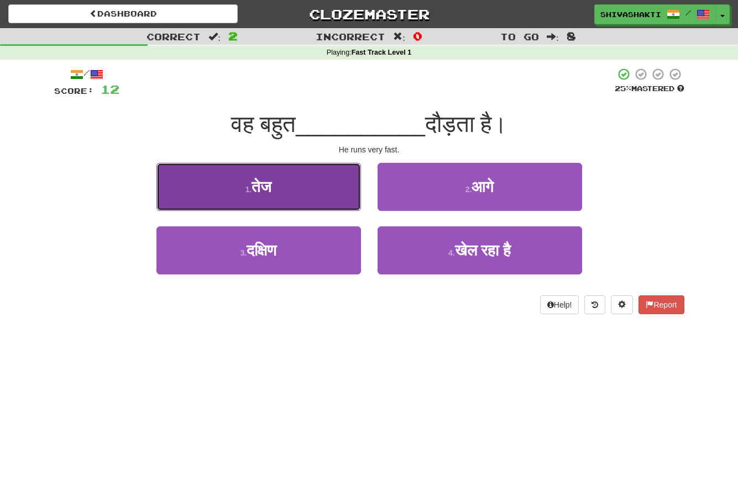
click at [281, 176] on button "1 . तेज" at bounding box center [258, 187] width 204 height 48
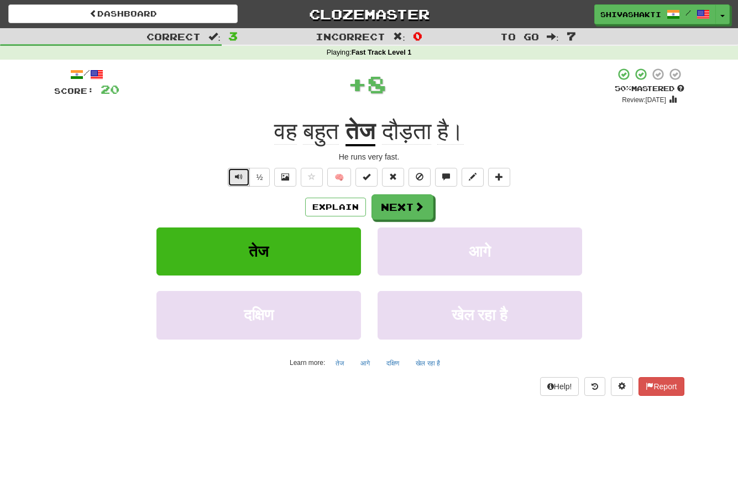
click at [236, 176] on span "Text-to-speech controls" at bounding box center [239, 177] width 8 height 8
click at [415, 213] on button "Next" at bounding box center [403, 207] width 62 height 25
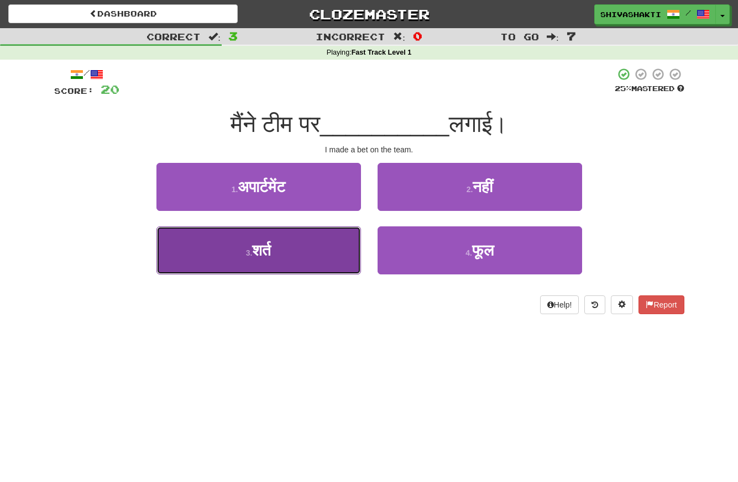
click at [268, 248] on span "शर्त" at bounding box center [261, 250] width 19 height 17
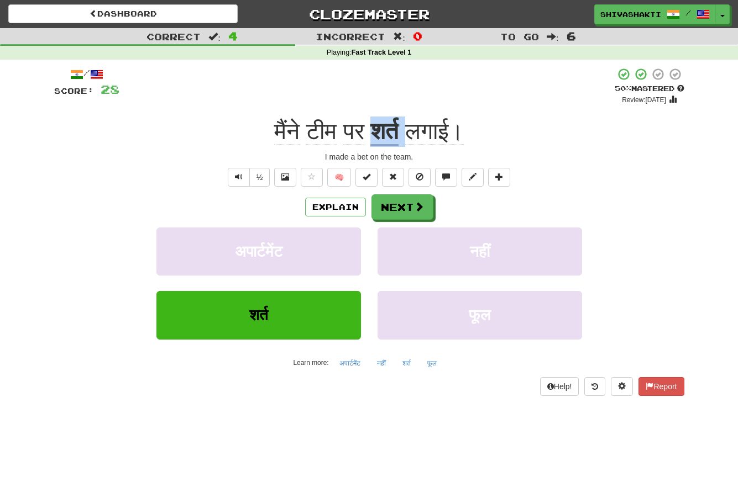
drag, startPoint x: 407, startPoint y: 132, endPoint x: 372, endPoint y: 126, distance: 34.8
click at [372, 126] on div "मैंने टीम पर शर्त लगाई।" at bounding box center [369, 132] width 630 height 30
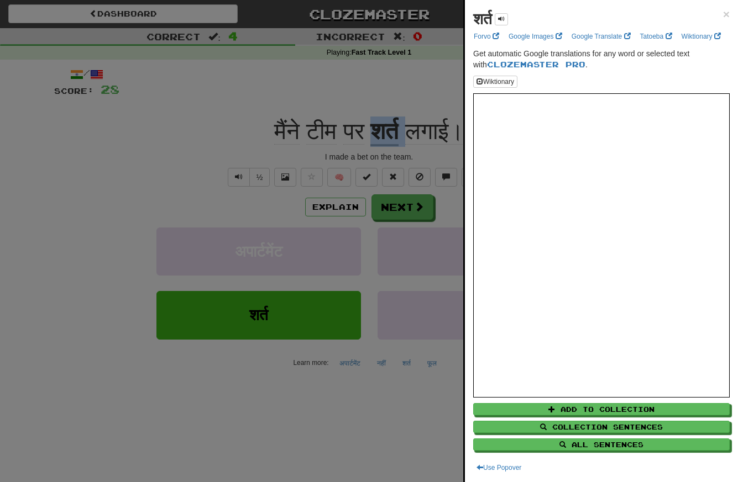
copy div "शर्त"
click at [235, 135] on div at bounding box center [369, 241] width 738 height 482
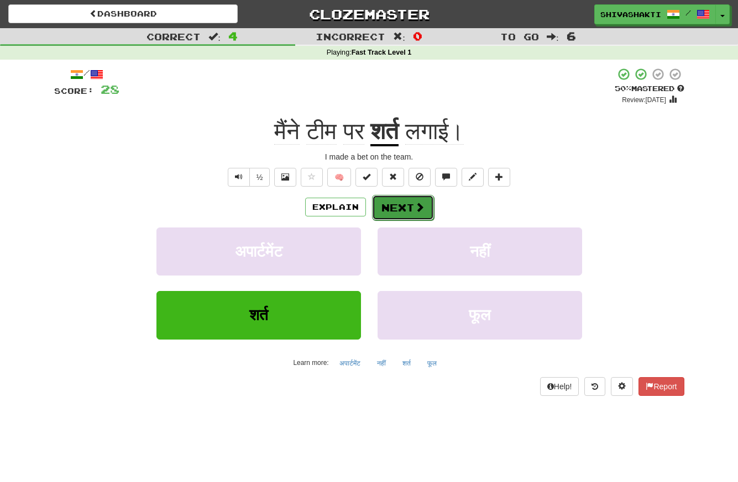
click at [399, 206] on button "Next" at bounding box center [403, 207] width 62 height 25
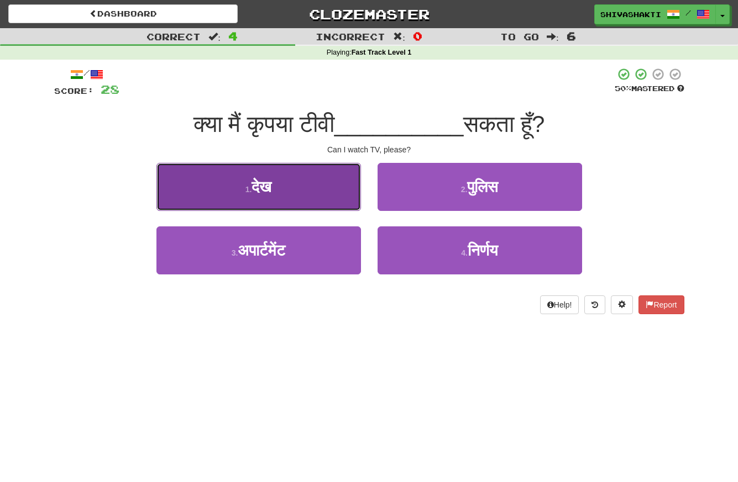
click at [239, 186] on button "1 . देख" at bounding box center [258, 187] width 204 height 48
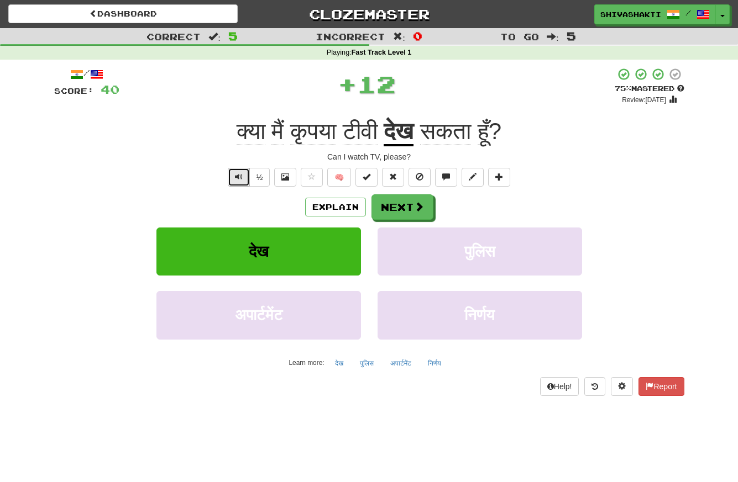
click at [234, 177] on button "Text-to-speech controls" at bounding box center [239, 177] width 22 height 19
click at [396, 208] on button "Next" at bounding box center [403, 207] width 62 height 25
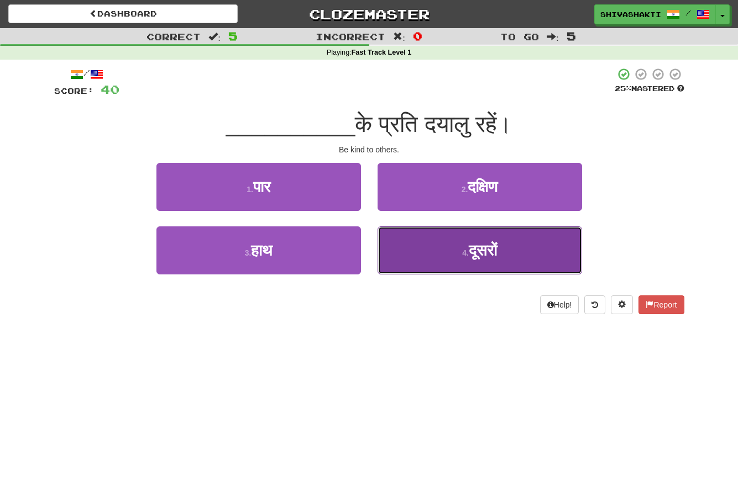
click at [424, 261] on button "4 . दूसरों" at bounding box center [479, 251] width 204 height 48
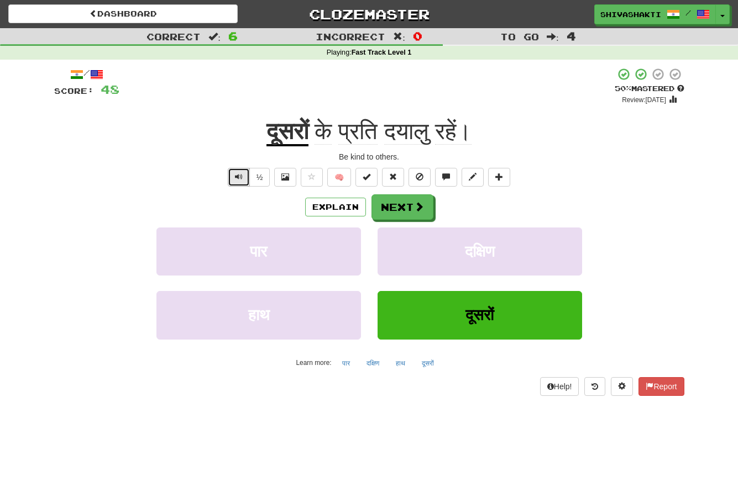
click at [239, 175] on span "Text-to-speech controls" at bounding box center [239, 177] width 8 height 8
click at [406, 209] on button "Next" at bounding box center [403, 207] width 62 height 25
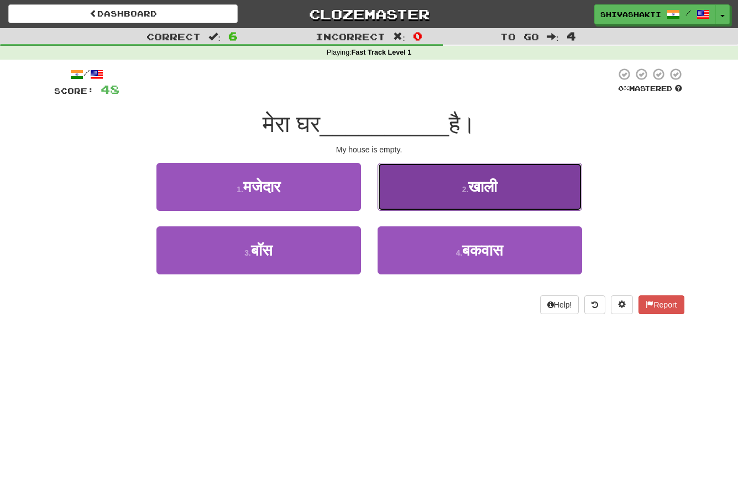
click at [442, 201] on button "2 . खाली" at bounding box center [479, 187] width 204 height 48
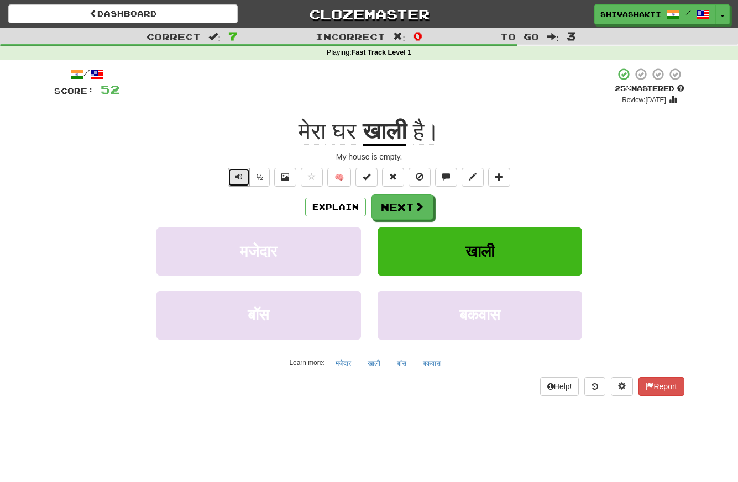
click at [235, 175] on span "Text-to-speech controls" at bounding box center [239, 177] width 8 height 8
drag, startPoint x: 412, startPoint y: 135, endPoint x: 365, endPoint y: 130, distance: 47.8
click at [365, 130] on div "मेरा घर खाली है।" at bounding box center [369, 132] width 630 height 30
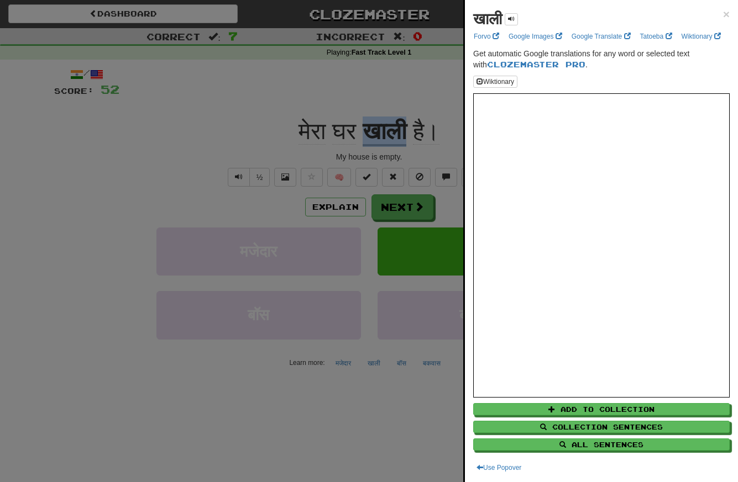
copy u "खाली"
click at [256, 72] on div at bounding box center [369, 241] width 738 height 482
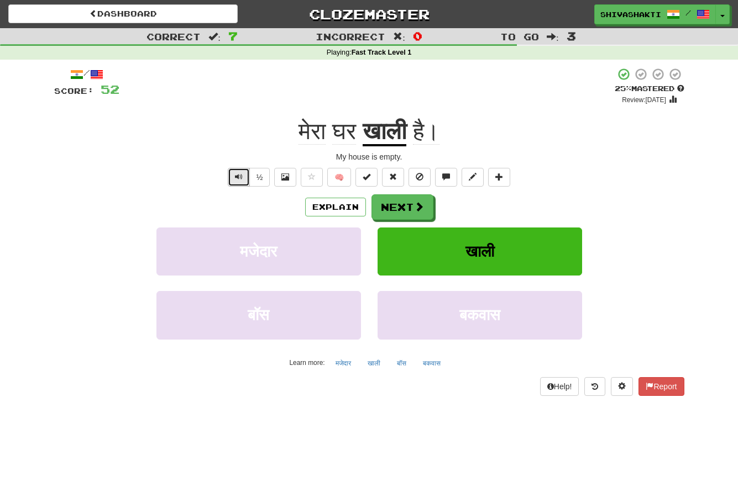
click at [238, 173] on span "Text-to-speech controls" at bounding box center [239, 177] width 8 height 8
click at [392, 207] on button "Next" at bounding box center [403, 207] width 62 height 25
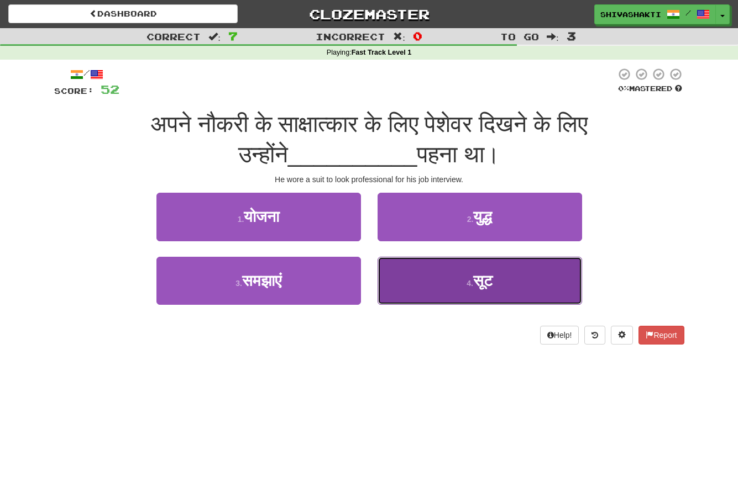
click at [438, 292] on button "4 . सूट" at bounding box center [479, 281] width 204 height 48
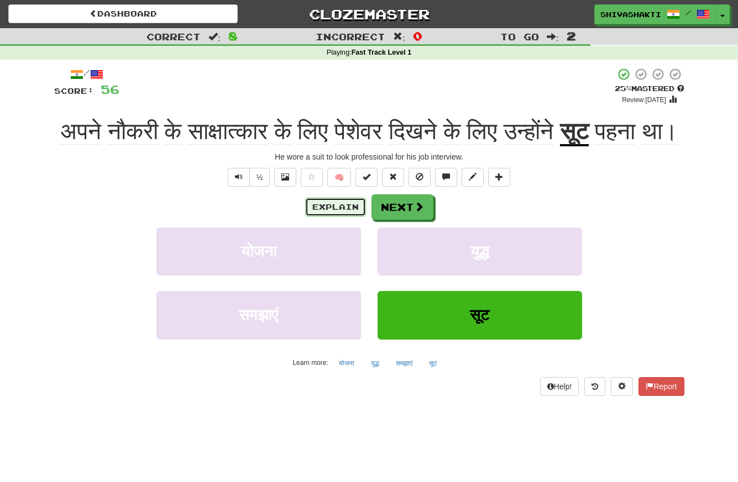
click at [336, 217] on button "Explain" at bounding box center [335, 207] width 61 height 19
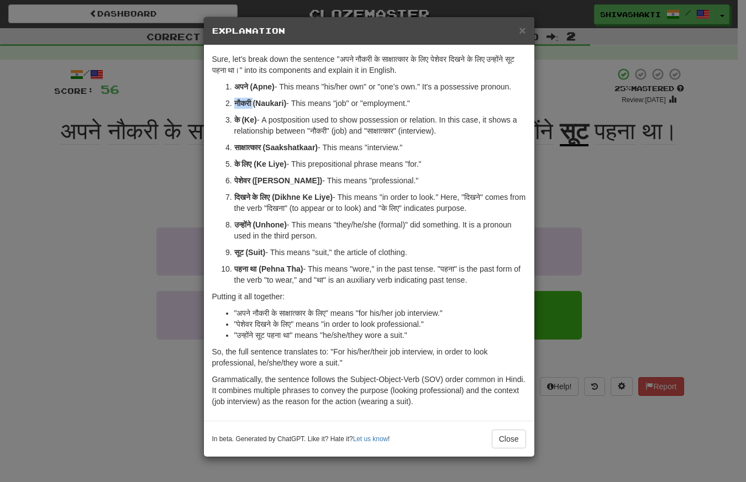
drag, startPoint x: 254, startPoint y: 101, endPoint x: 227, endPoint y: 101, distance: 27.6
click at [234, 101] on li "नौकरी (Naukari) - This means "job" or "employment."" at bounding box center [380, 103] width 292 height 11
copy strong "नौकरी"
click at [263, 146] on strong "साक्षात्कार (Saakshatkaar)" at bounding box center [276, 147] width 84 height 9
drag, startPoint x: 266, startPoint y: 146, endPoint x: 224, endPoint y: 145, distance: 42.0
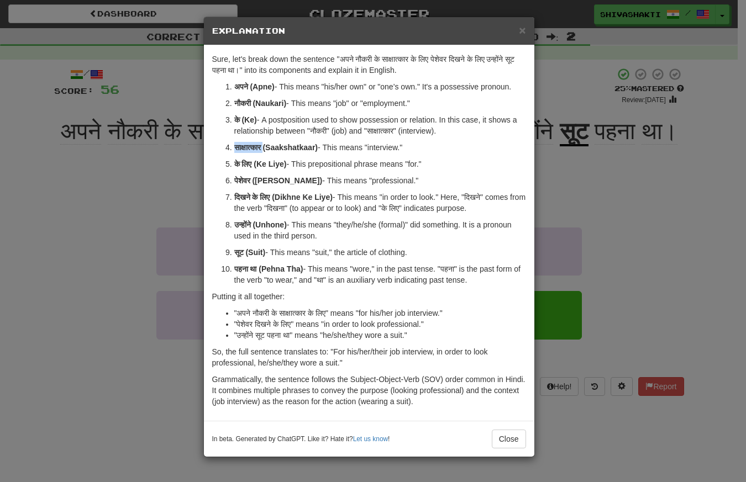
click at [224, 145] on ol "अपने (Apne) - This means "his/her own" or "one’s own." It's a possessive pronou…" at bounding box center [369, 183] width 314 height 204
copy strong "साक्षात्कार"
drag, startPoint x: 254, startPoint y: 181, endPoint x: 230, endPoint y: 183, distance: 23.8
click at [234, 183] on li "पेशेवर (Peshevar) - This means "professional."" at bounding box center [380, 180] width 292 height 11
copy strong "पेशेवर"
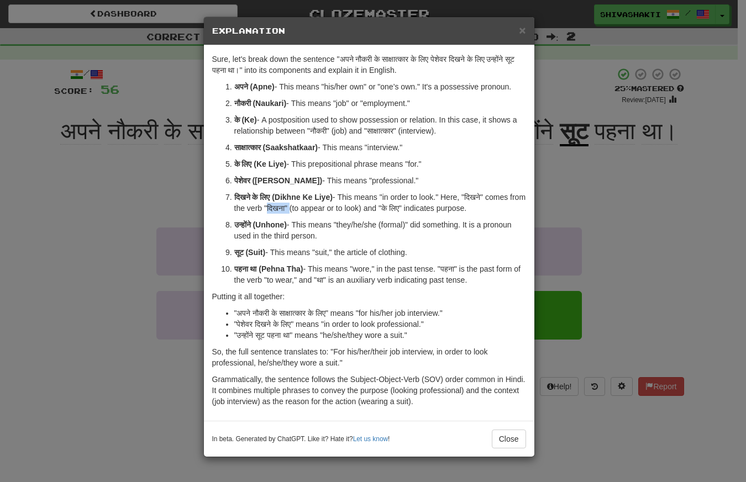
drag, startPoint x: 306, startPoint y: 208, endPoint x: 286, endPoint y: 206, distance: 19.4
click at [286, 206] on p "दिखने के लिए (Dikhne Ke Liye) - This means "in order to look." Here, "दिखने" co…" at bounding box center [380, 203] width 292 height 22
copy p "दिखना""
click at [166, 216] on div "× Explanation Sure, let's break down the sentence "अपने नौकरी के साक्षात्कार के…" at bounding box center [373, 241] width 746 height 482
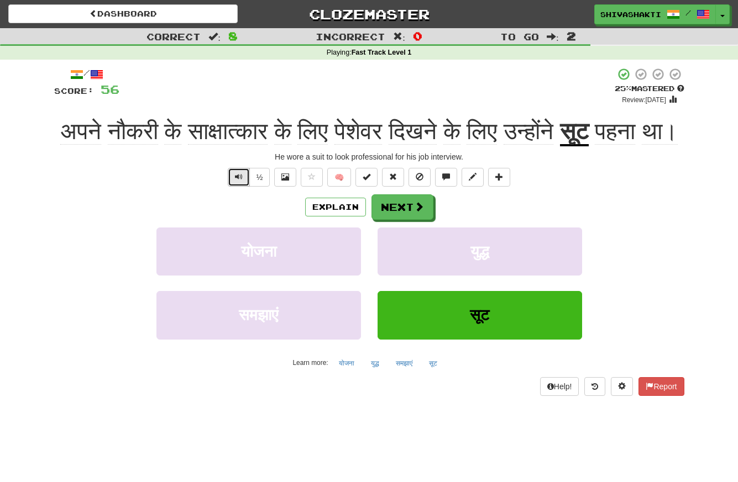
click at [240, 181] on span "Text-to-speech controls" at bounding box center [239, 177] width 8 height 8
click at [380, 220] on button "Next" at bounding box center [403, 207] width 62 height 25
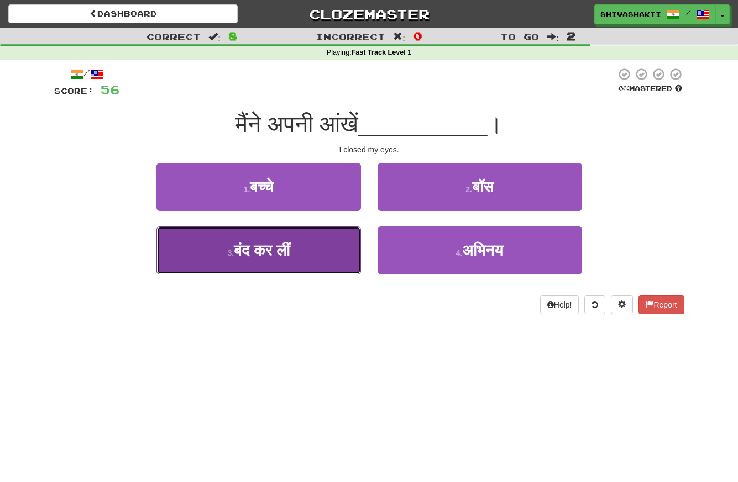
click at [289, 249] on span "बंद कर लीं" at bounding box center [262, 250] width 56 height 17
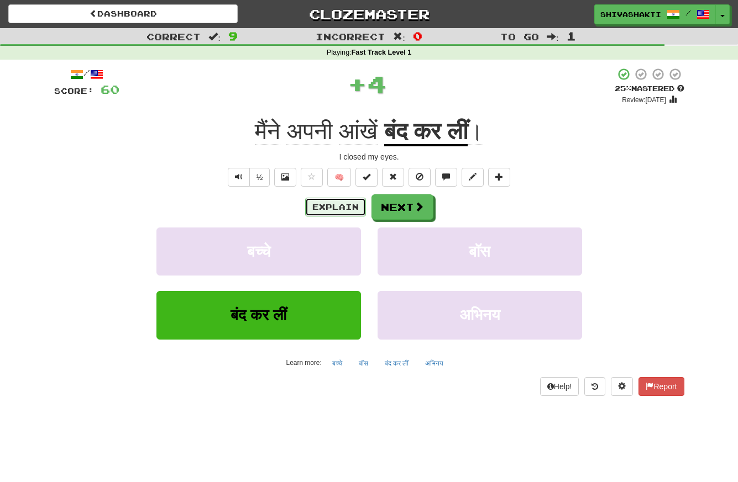
click at [319, 206] on button "Explain" at bounding box center [335, 207] width 61 height 19
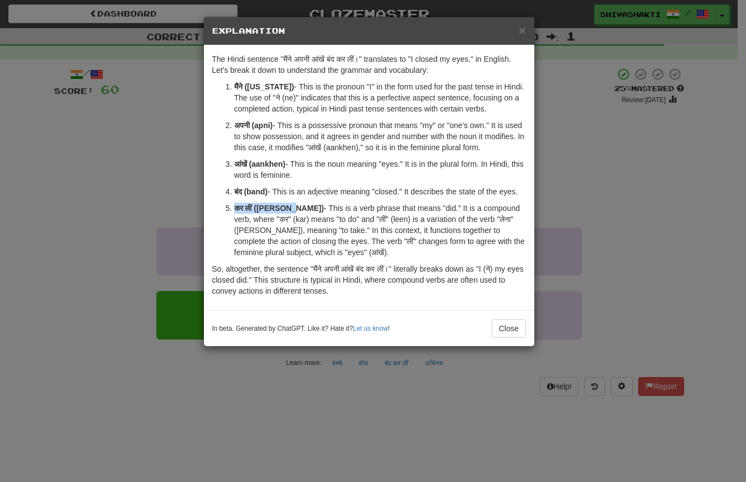
drag, startPoint x: 288, startPoint y: 210, endPoint x: 229, endPoint y: 204, distance: 59.5
click at [234, 204] on li "कर लीं (kar leen) - This is a verb phrase that means "did." It is a compound ve…" at bounding box center [380, 230] width 292 height 55
copy strong "कर लीं (kar leen"
click at [127, 167] on div "× Explanation The Hindi sentence "मैंने अपनी आंखें बंद कर लीं।" translates to "…" at bounding box center [373, 241] width 746 height 482
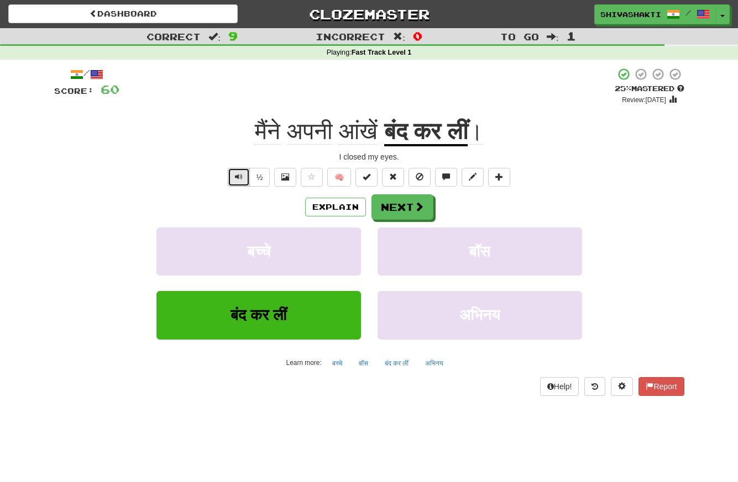
click at [239, 177] on span "Text-to-speech controls" at bounding box center [239, 177] width 8 height 8
click at [405, 206] on button "Next" at bounding box center [403, 207] width 62 height 25
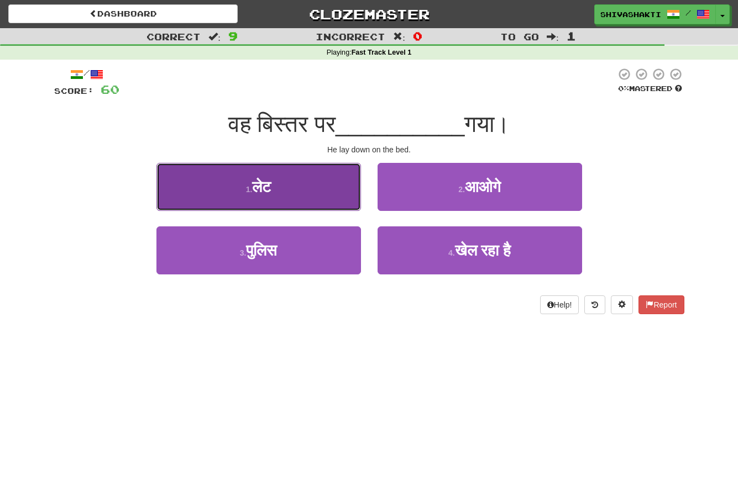
click at [324, 182] on button "1 . लेट" at bounding box center [258, 187] width 204 height 48
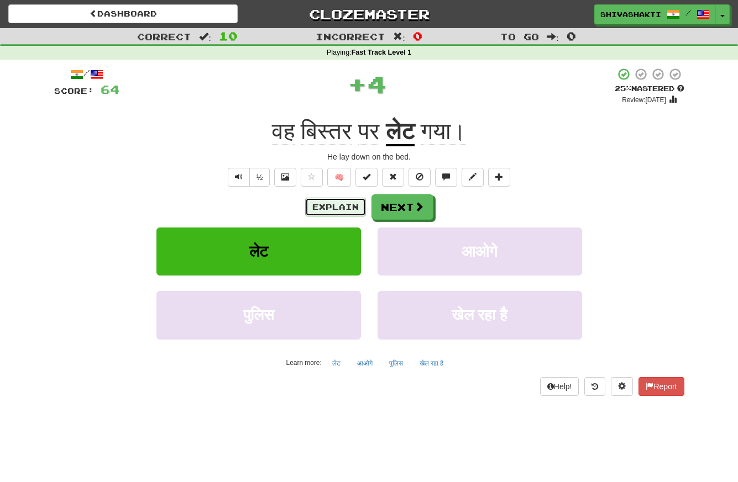
click at [329, 204] on button "Explain" at bounding box center [335, 207] width 61 height 19
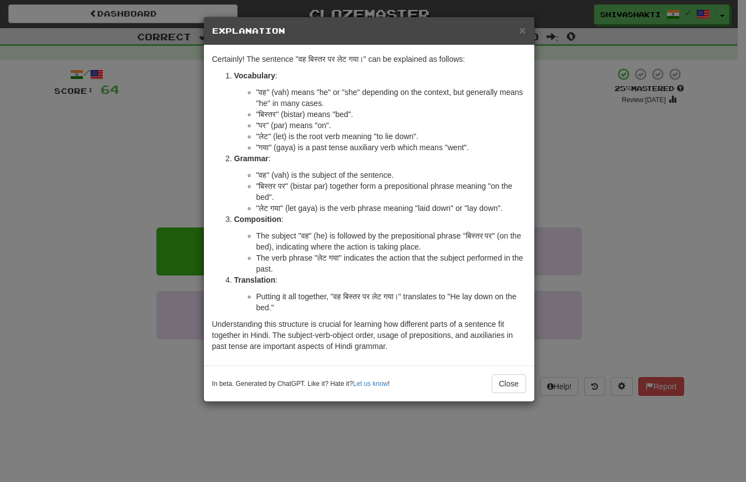
click at [145, 141] on div "× Explanation Certainly! The sentence "वह बिस्तर पर लेट गया।" can be explained …" at bounding box center [373, 241] width 746 height 482
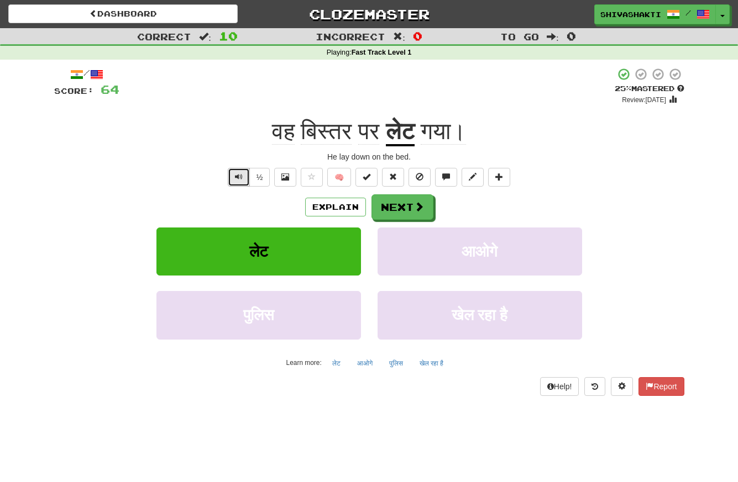
click at [232, 177] on button "Text-to-speech controls" at bounding box center [239, 177] width 22 height 19
click at [399, 208] on button "Next" at bounding box center [403, 207] width 62 height 25
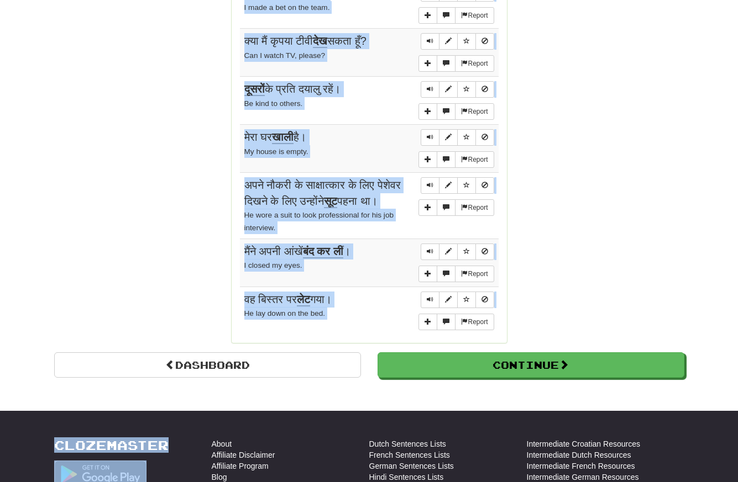
scroll to position [912, 0]
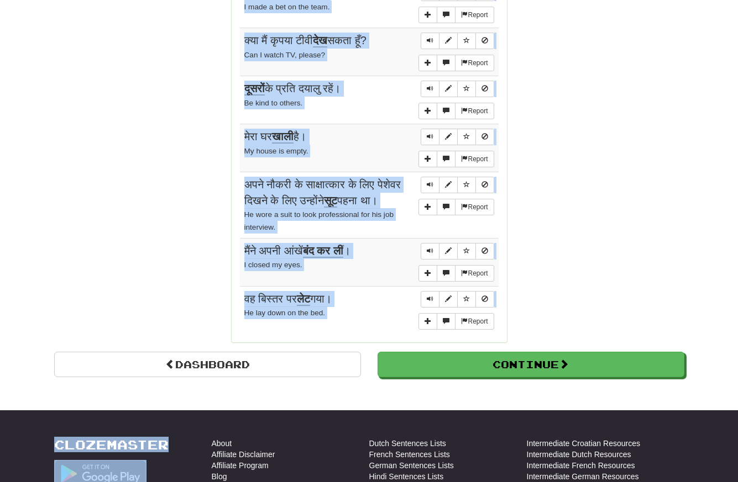
drag, startPoint x: 236, startPoint y: 98, endPoint x: 349, endPoint y: 415, distance: 337.1
copy body "Sentences: Report मैंने अपनी टोपी खो दी। I lost my hat. Report उस कार का पीछा क…"
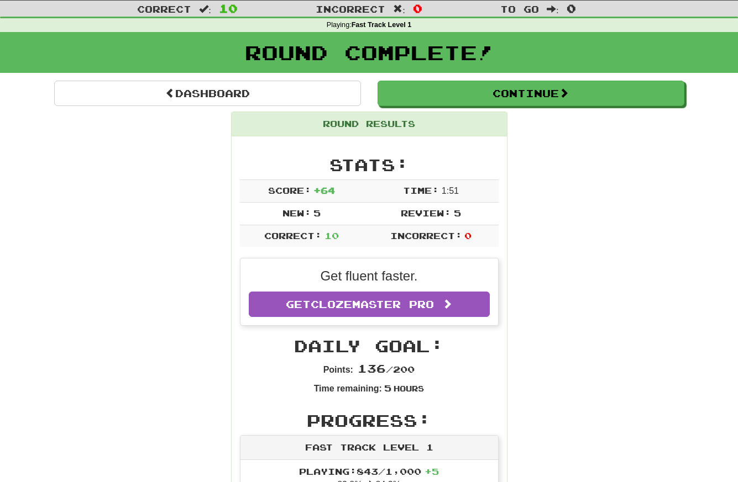
scroll to position [0, 0]
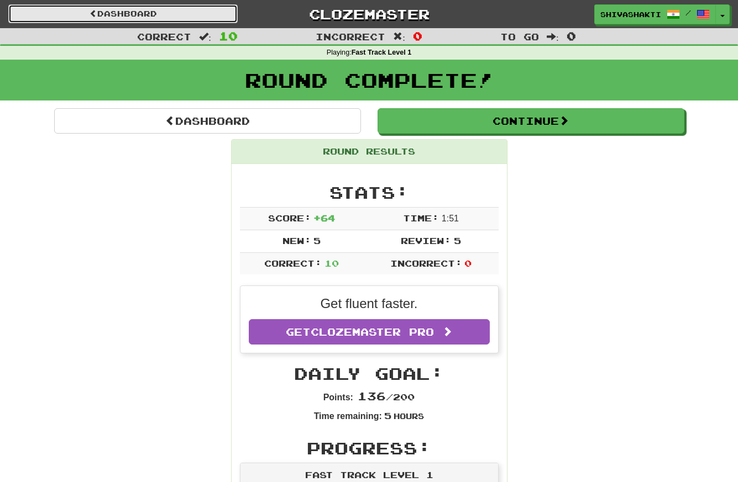
click at [93, 15] on span at bounding box center [93, 13] width 8 height 8
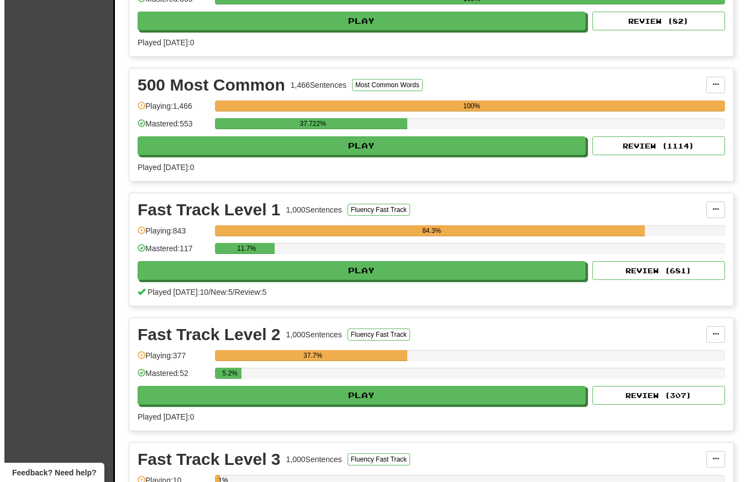
scroll to position [1346, 0]
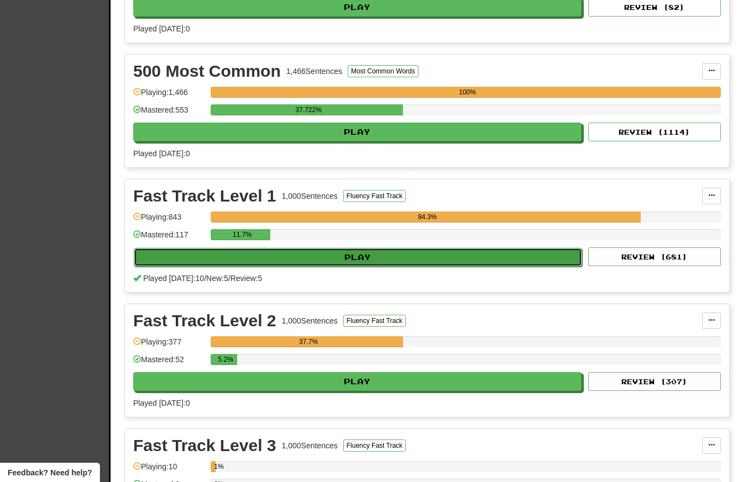
click at [315, 263] on button "Play" at bounding box center [358, 257] width 448 height 19
select select "**"
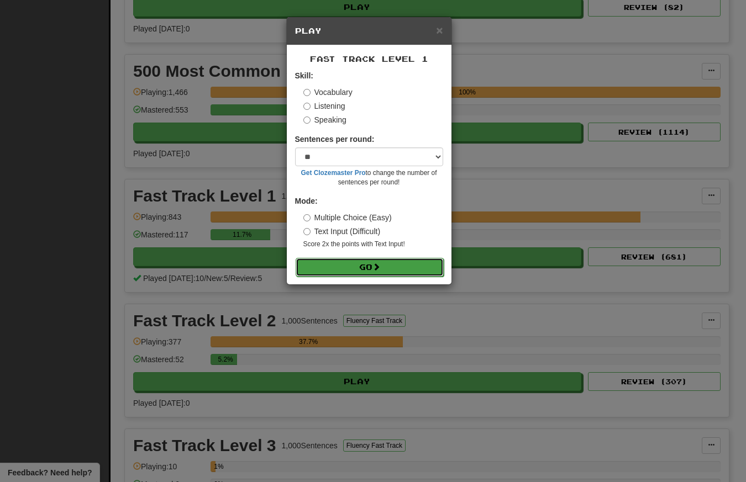
click at [331, 266] on button "Go" at bounding box center [370, 267] width 148 height 19
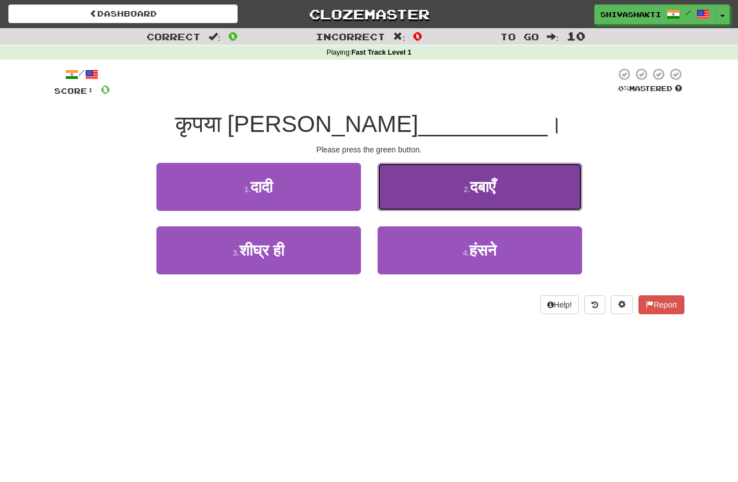
click at [475, 178] on span "दबाएँ" at bounding box center [482, 186] width 25 height 17
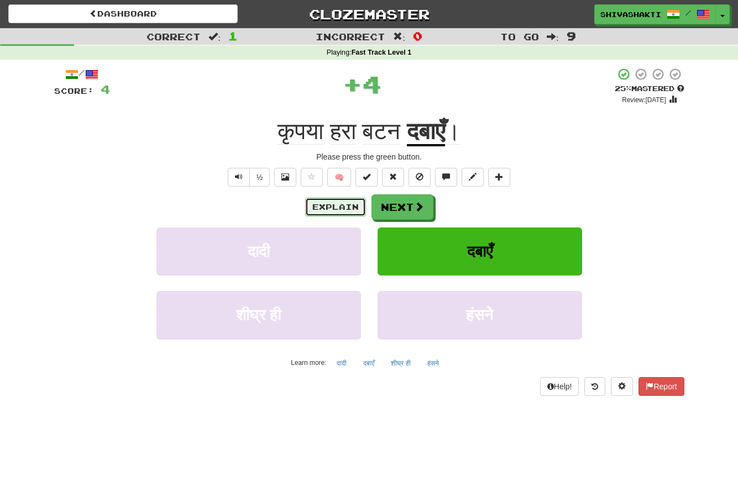
click at [322, 206] on button "Explain" at bounding box center [335, 207] width 61 height 19
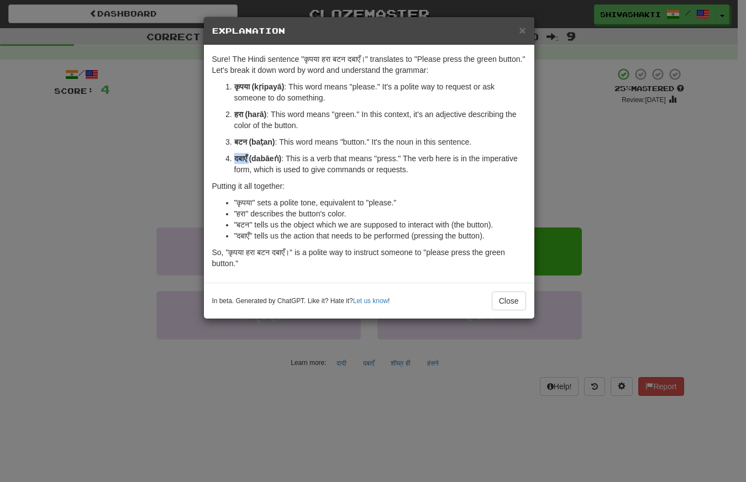
drag, startPoint x: 251, startPoint y: 156, endPoint x: 235, endPoint y: 156, distance: 15.5
click at [235, 156] on strong "दबाएँ (dabāeṅ)" at bounding box center [258, 158] width 48 height 9
copy strong "दबाएँ"
click at [150, 121] on div "× Explanation Sure! The Hindi sentence "कृपया हरा बटन दबाएँ।" translates to "Pl…" at bounding box center [373, 241] width 746 height 482
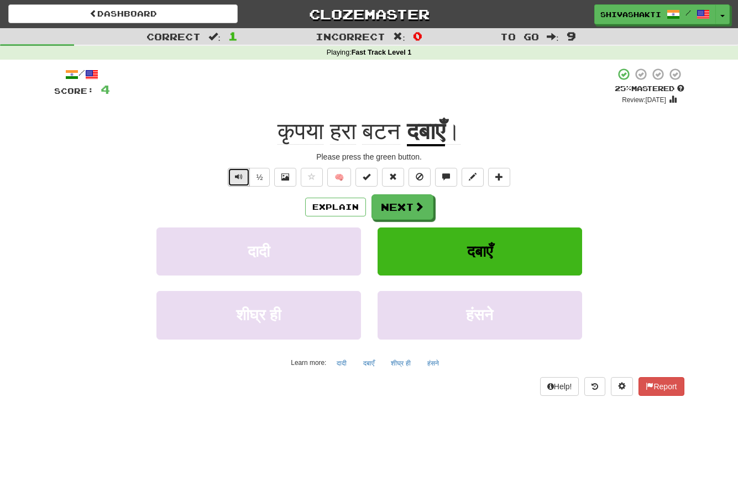
click at [234, 171] on button "Text-to-speech controls" at bounding box center [239, 177] width 22 height 19
click at [406, 213] on button "Next" at bounding box center [403, 207] width 62 height 25
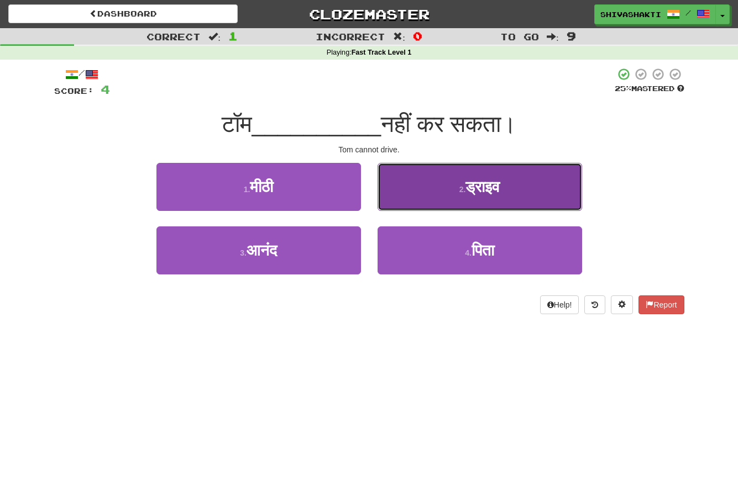
click at [484, 185] on span "ड्राइव" at bounding box center [482, 186] width 34 height 17
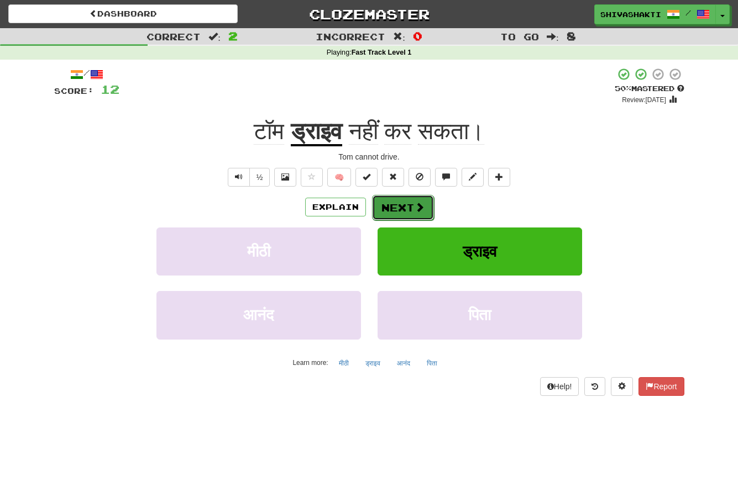
click at [402, 207] on button "Next" at bounding box center [403, 207] width 62 height 25
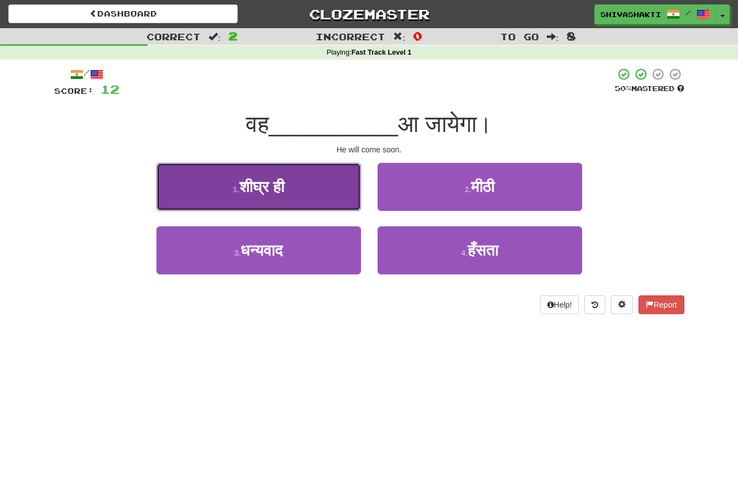
click at [252, 196] on button "1 . शीघ्र ही" at bounding box center [258, 187] width 204 height 48
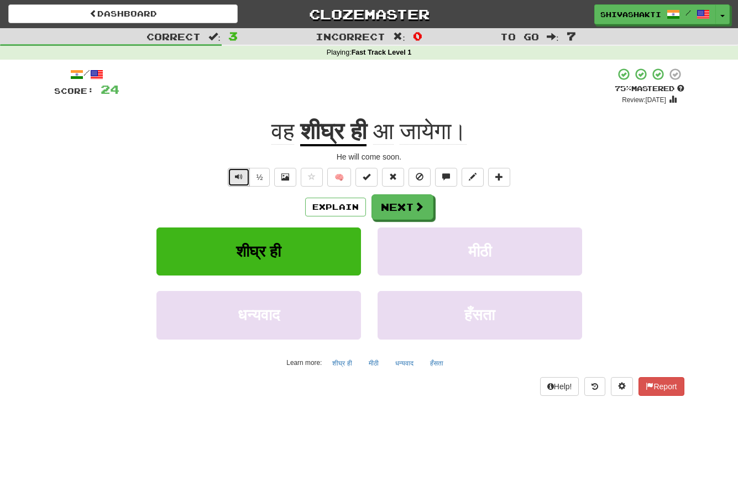
click at [235, 175] on span "Text-to-speech controls" at bounding box center [239, 177] width 8 height 8
click at [336, 210] on button "Explain" at bounding box center [335, 207] width 61 height 19
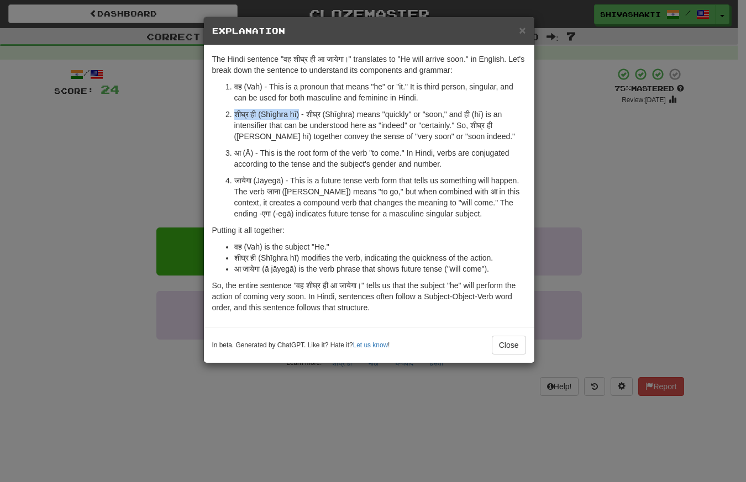
drag, startPoint x: 296, startPoint y: 114, endPoint x: 234, endPoint y: 109, distance: 62.7
click at [234, 109] on p "शीघ्र ही (Shīghra hī) - शीघ्र (Shīghra) means "quickly" or "soon," and ही (hī) …" at bounding box center [380, 125] width 292 height 33
click at [248, 114] on p "शीघ्र ही (Shīghra hī) - शीघ्र (Shīghra) means "quickly" or "soon," and ही (hī) …" at bounding box center [380, 125] width 292 height 33
drag, startPoint x: 248, startPoint y: 117, endPoint x: 230, endPoint y: 113, distance: 18.1
click at [234, 113] on li "शीघ्र ही (Shīghra hī) - शीघ्र (Shīghra) means "quickly" or "soon," and ही (hī) …" at bounding box center [380, 125] width 292 height 33
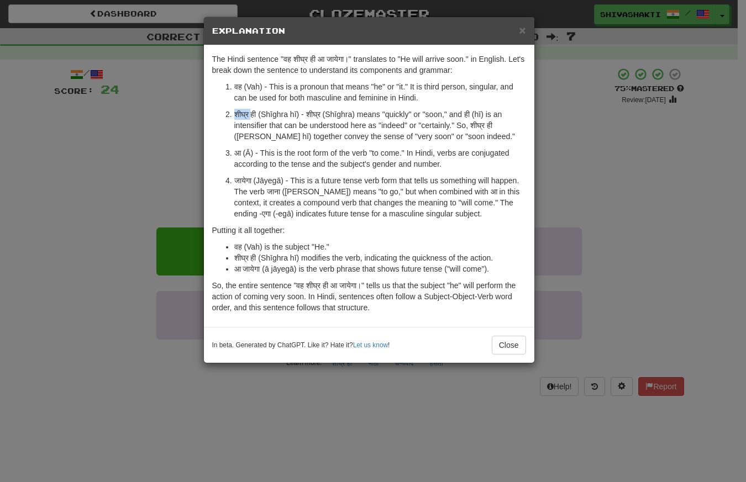
copy p "शीघ्र"
copy p "ही"
click at [148, 167] on div "× Explanation The Hindi sentence "वह शीघ्र ही आ जायेगा।" translates to "He will…" at bounding box center [373, 241] width 746 height 482
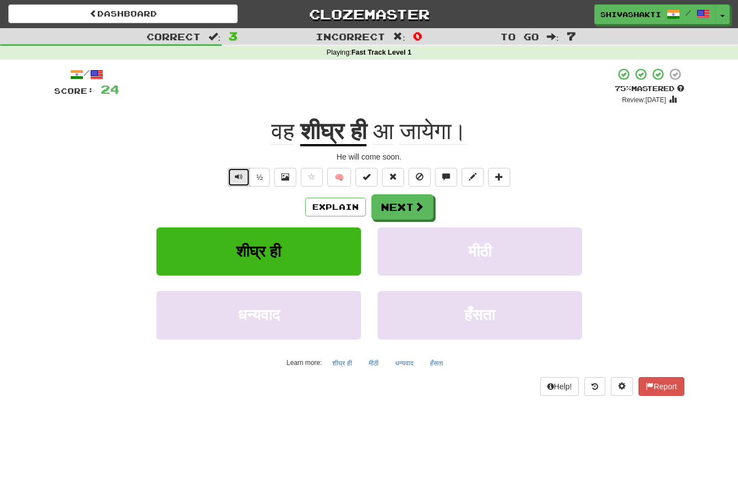
click at [231, 175] on button "Text-to-speech controls" at bounding box center [239, 177] width 22 height 19
click at [397, 210] on button "Next" at bounding box center [403, 207] width 62 height 25
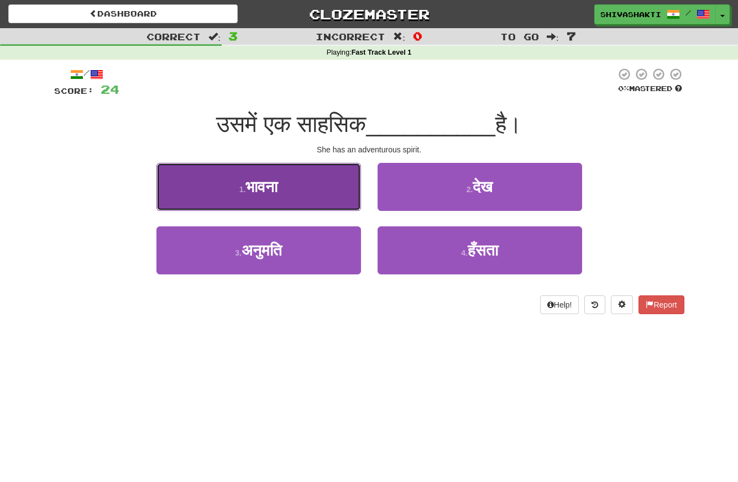
click at [277, 186] on span "भावना" at bounding box center [261, 186] width 32 height 17
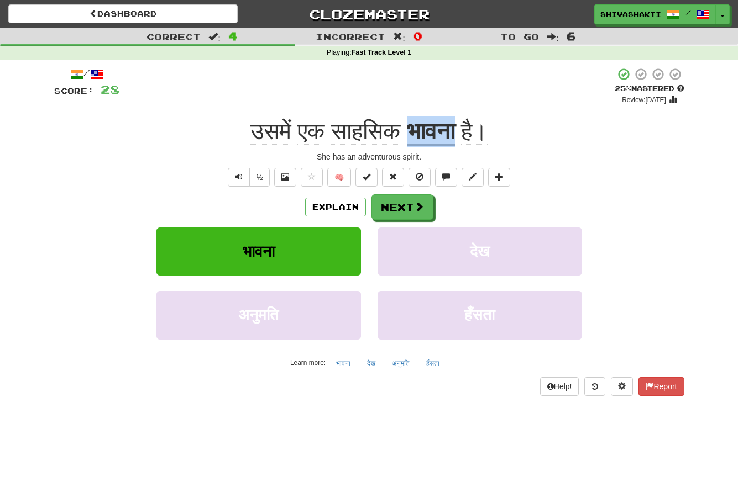
drag, startPoint x: 410, startPoint y: 129, endPoint x: 462, endPoint y: 130, distance: 51.4
click at [455, 130] on u "भावना" at bounding box center [431, 132] width 48 height 28
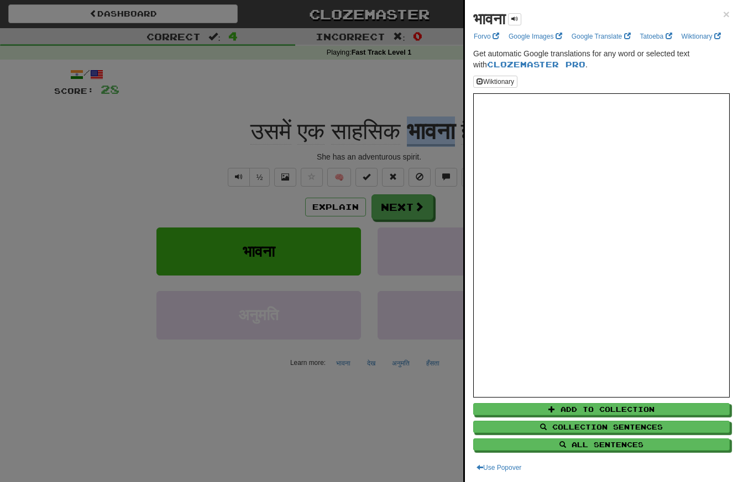
copy u "भावना"
click at [347, 203] on div at bounding box center [369, 241] width 738 height 482
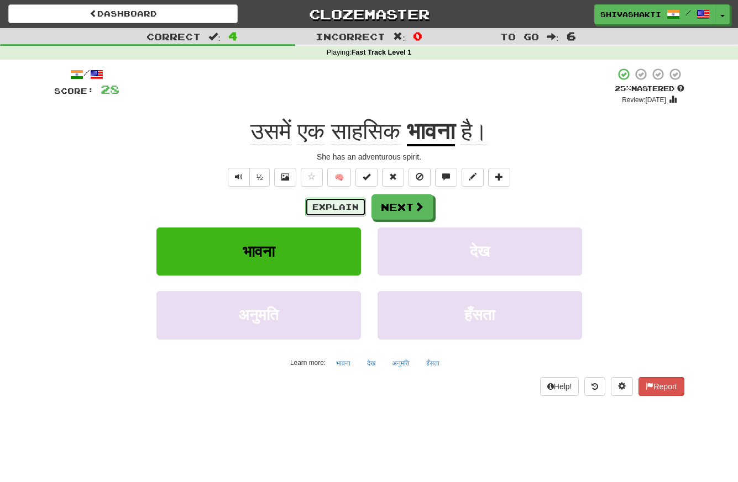
click at [347, 203] on button "Explain" at bounding box center [335, 207] width 61 height 19
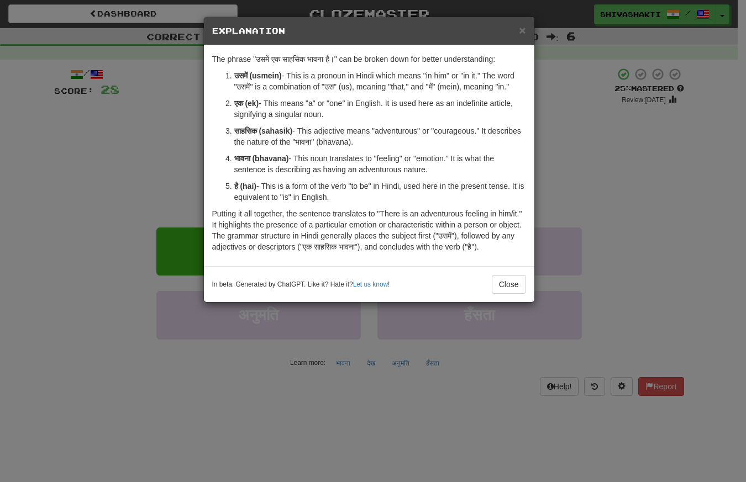
click at [118, 149] on div "× Explanation The phrase "उसमें एक साहसिक भावना है।" can be broken down for bet…" at bounding box center [373, 241] width 746 height 482
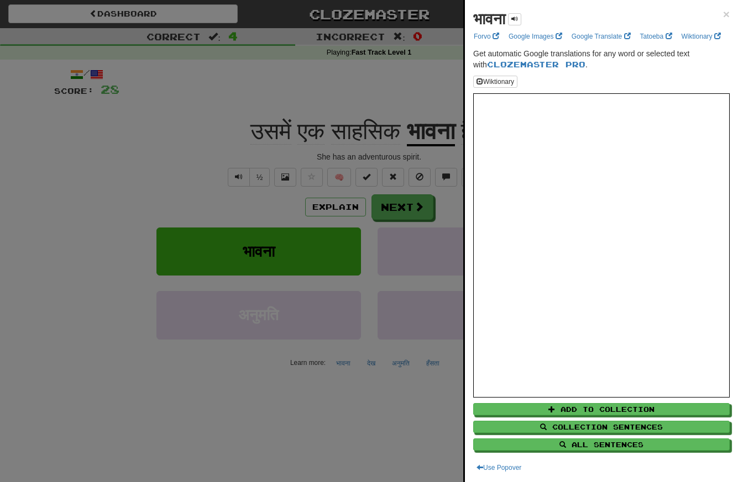
click at [235, 177] on div at bounding box center [369, 241] width 738 height 482
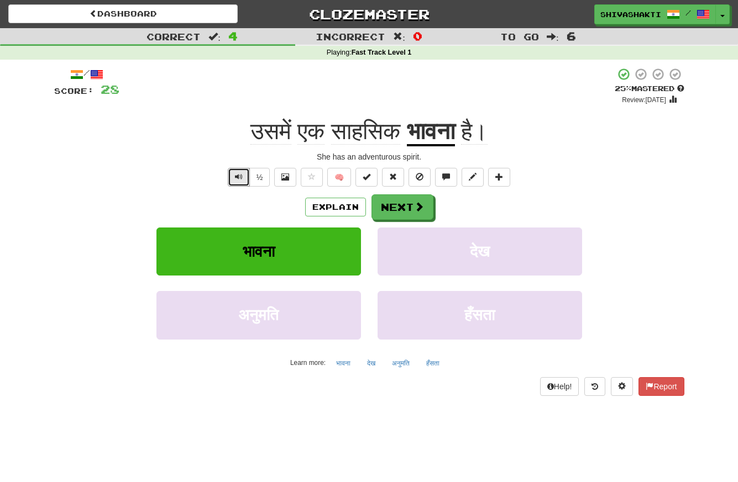
click at [235, 177] on span "Text-to-speech controls" at bounding box center [239, 177] width 8 height 8
drag, startPoint x: 398, startPoint y: 131, endPoint x: 331, endPoint y: 131, distance: 66.8
click at [331, 131] on span "साहसिक" at bounding box center [365, 131] width 69 height 27
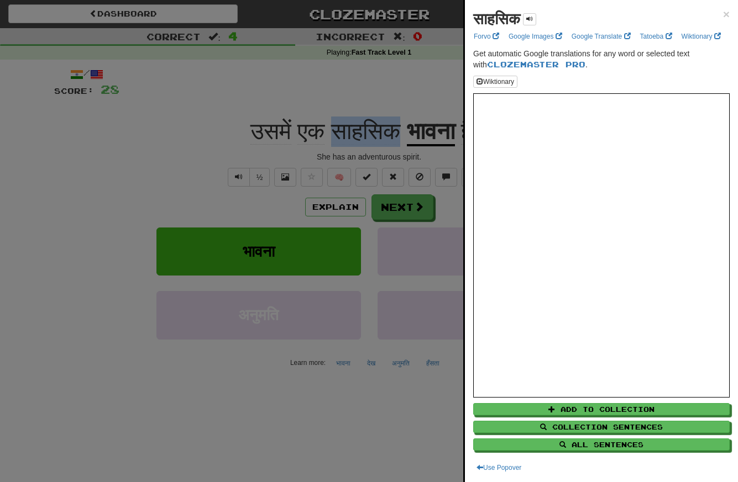
copy span "साहसिक"
click at [201, 112] on div at bounding box center [369, 241] width 738 height 482
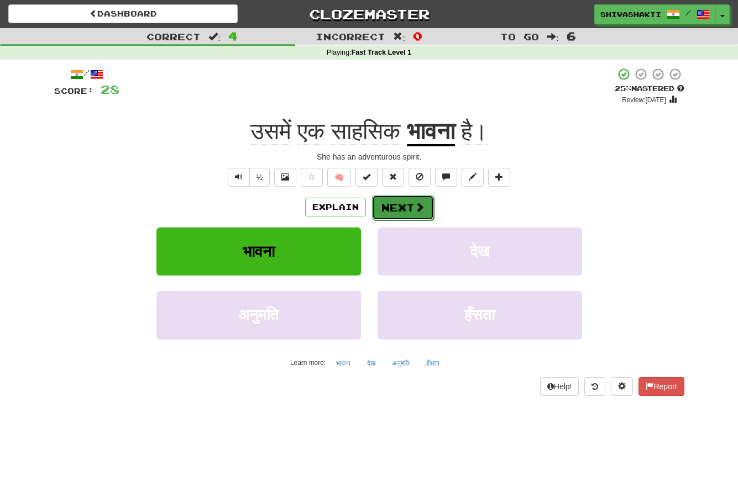
click at [386, 205] on button "Next" at bounding box center [403, 207] width 62 height 25
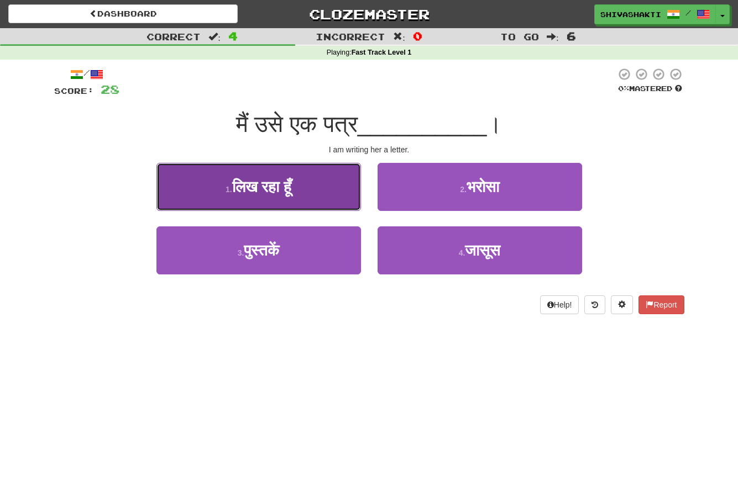
click at [263, 184] on span "लिख रहा हूँ" at bounding box center [262, 186] width 60 height 17
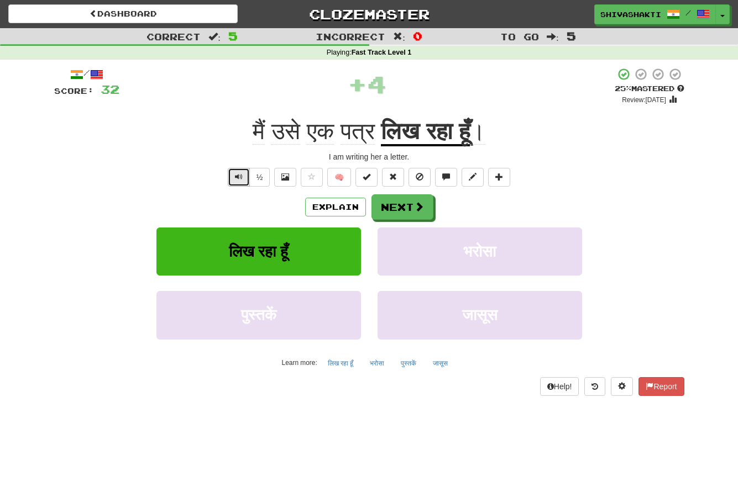
click at [231, 176] on button "Text-to-speech controls" at bounding box center [239, 177] width 22 height 19
click at [392, 206] on button "Next" at bounding box center [403, 207] width 62 height 25
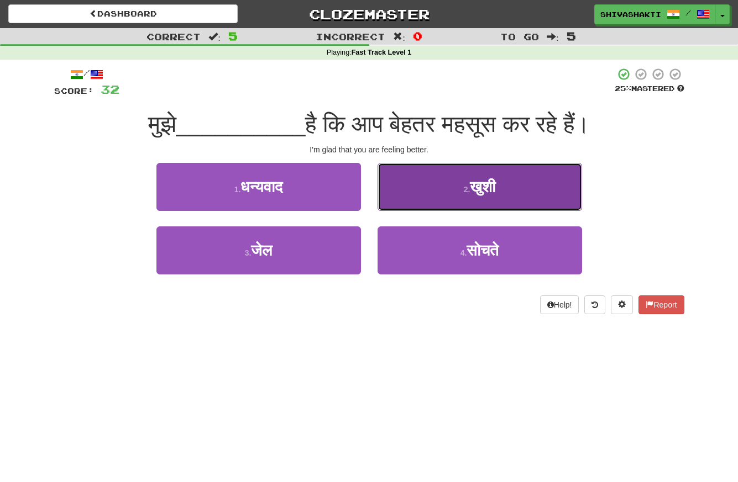
click at [413, 189] on button "2 . खुशी" at bounding box center [479, 187] width 204 height 48
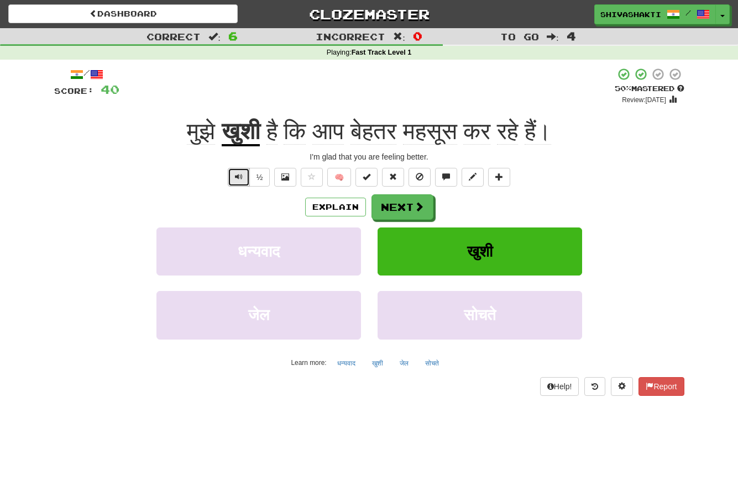
click at [234, 172] on button "Text-to-speech controls" at bounding box center [239, 177] width 22 height 19
click at [424, 213] on button "Next" at bounding box center [403, 207] width 62 height 25
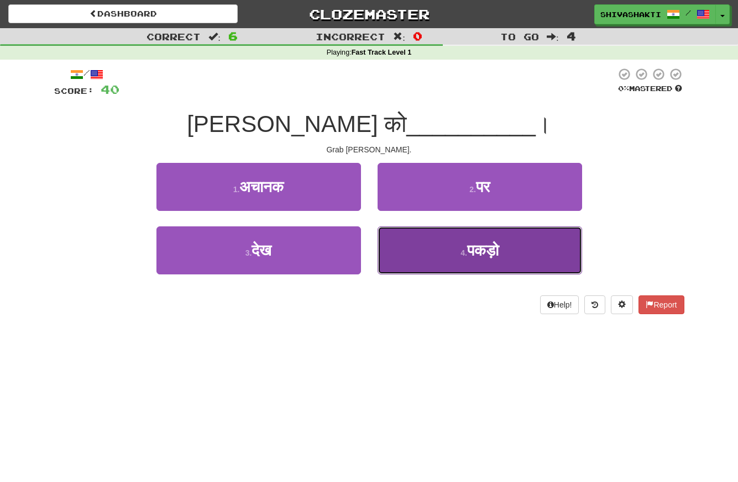
click at [530, 250] on button "4 . पकड़ो" at bounding box center [479, 251] width 204 height 48
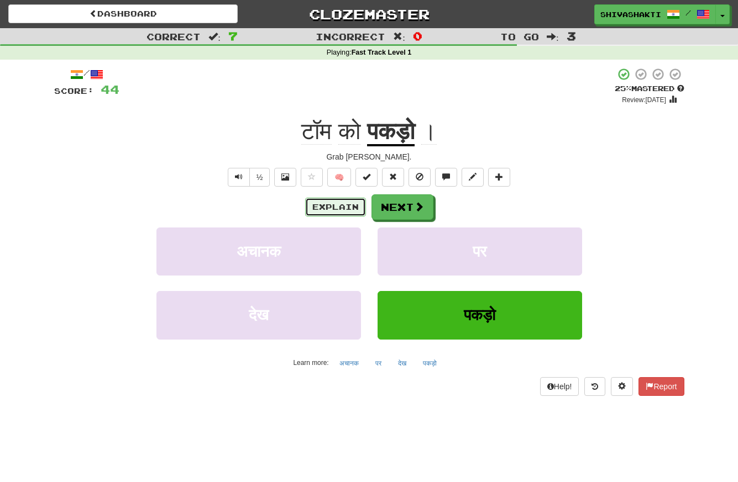
click at [327, 201] on button "Explain" at bounding box center [335, 207] width 61 height 19
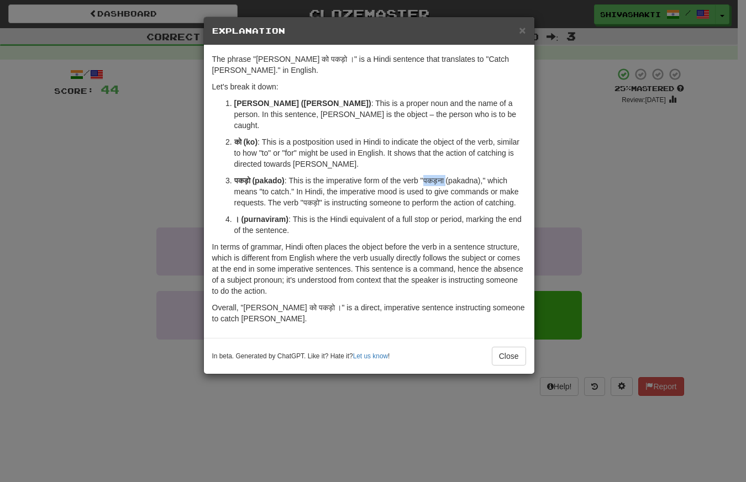
drag, startPoint x: 449, startPoint y: 159, endPoint x: 426, endPoint y: 160, distance: 22.7
click at [426, 175] on p "पकड़ो (pakado) : This is the imperative form of the verb "पकड़ना (pakadna)," wh…" at bounding box center [380, 191] width 292 height 33
copy p "पकड़ना"
click at [42, 109] on div "× Explanation The phrase "टॉम को पकड़ो ।" is a Hindi sentence that translates t…" at bounding box center [373, 241] width 746 height 482
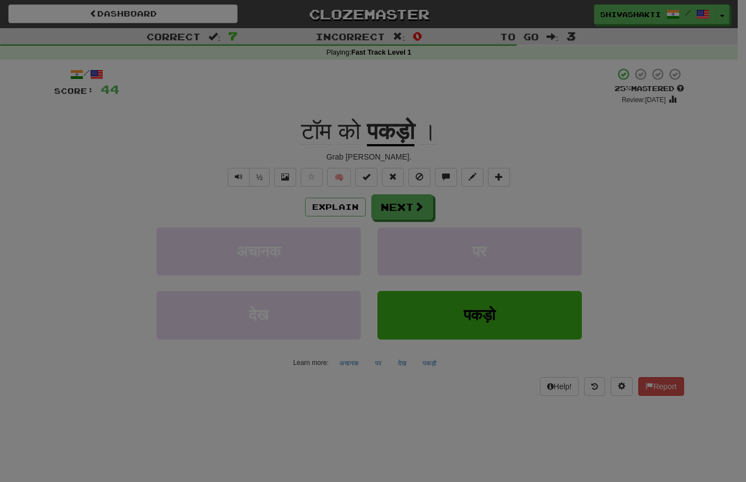
click at [42, 109] on div "× Explanation The phrase "टॉम को पकड़ो ।" is a Hindi sentence that translates t…" at bounding box center [373, 241] width 746 height 482
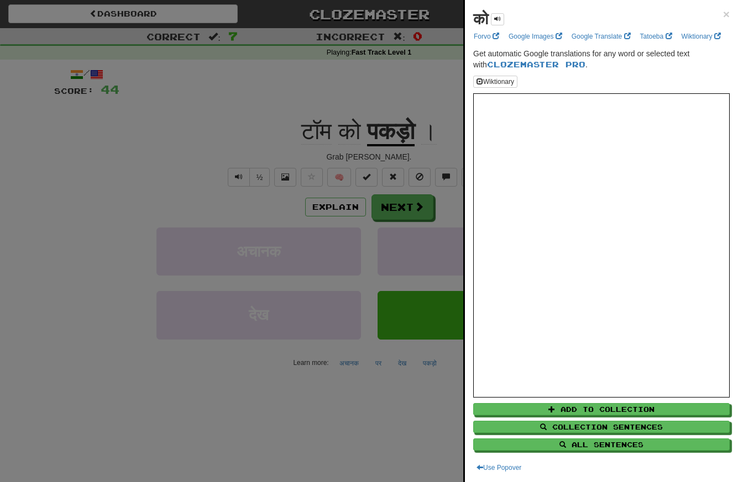
click at [242, 172] on div at bounding box center [369, 241] width 738 height 482
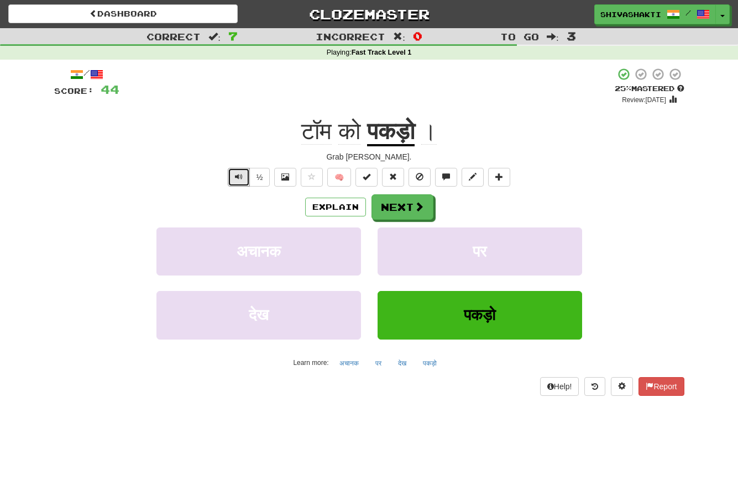
click at [242, 172] on button "Text-to-speech controls" at bounding box center [239, 177] width 22 height 19
click at [415, 212] on span at bounding box center [419, 207] width 10 height 10
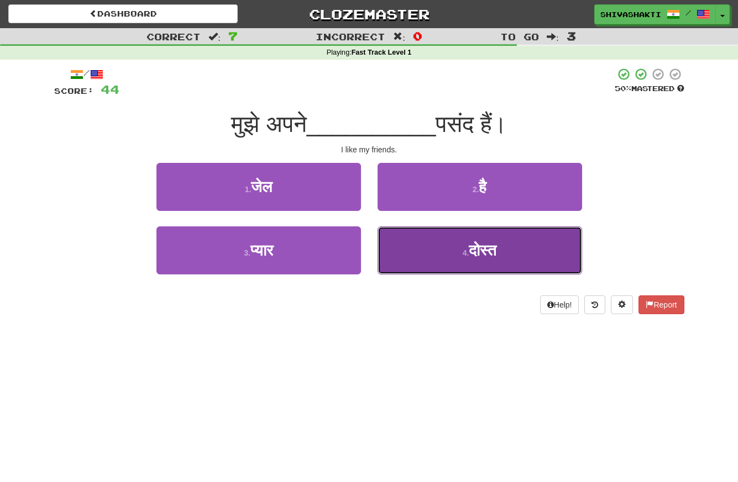
click at [432, 252] on button "4 . दोस्त" at bounding box center [479, 251] width 204 height 48
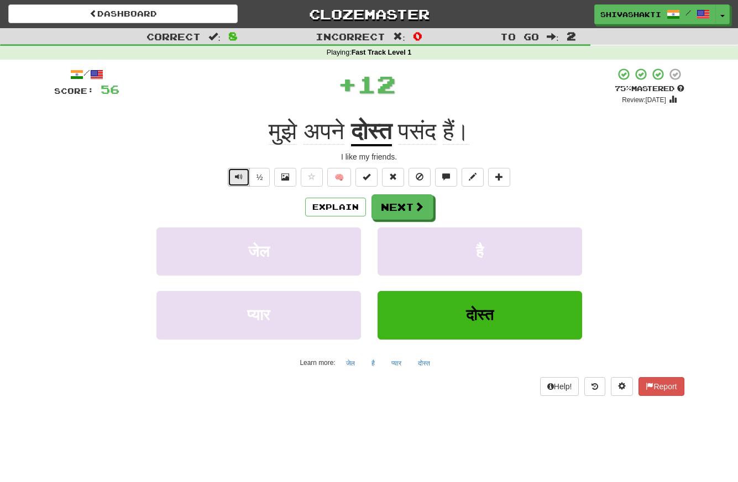
click at [229, 174] on button "Text-to-speech controls" at bounding box center [239, 177] width 22 height 19
click at [391, 212] on button "Next" at bounding box center [403, 207] width 62 height 25
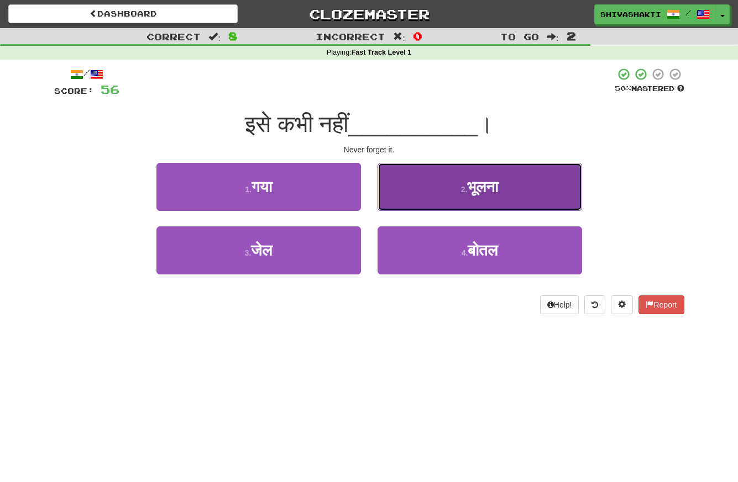
click at [440, 180] on button "2 . भूलना" at bounding box center [479, 187] width 204 height 48
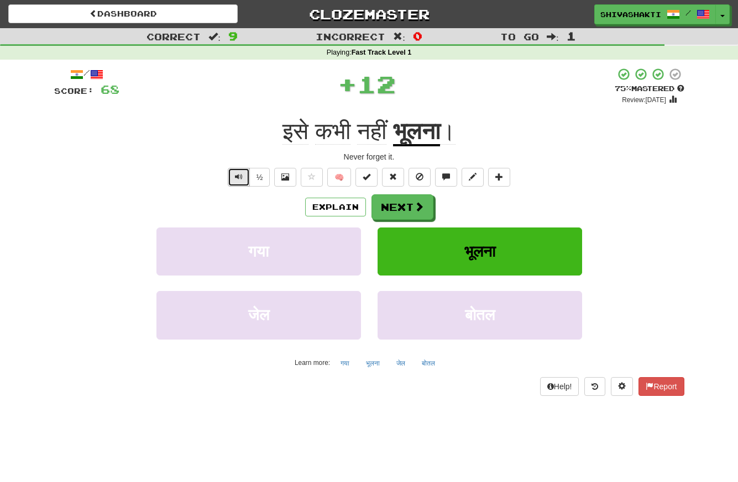
click at [235, 174] on span "Text-to-speech controls" at bounding box center [239, 177] width 8 height 8
click at [231, 181] on button "Text-to-speech controls" at bounding box center [239, 177] width 22 height 19
click at [407, 210] on button "Next" at bounding box center [403, 207] width 62 height 25
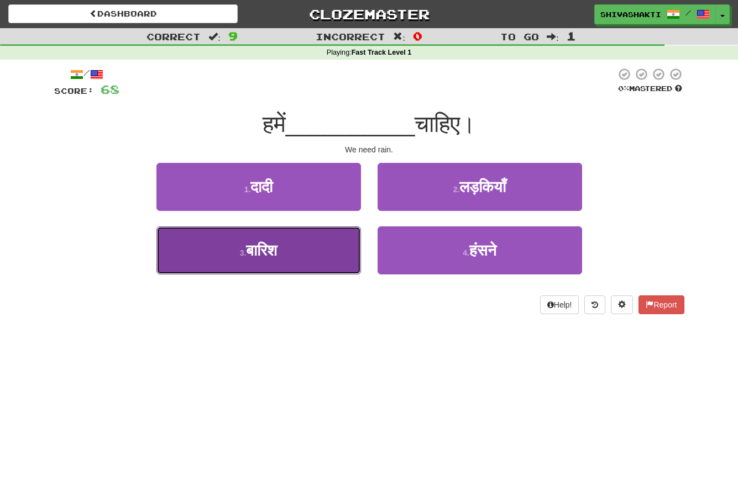
click at [273, 251] on span "बारिश" at bounding box center [261, 250] width 31 height 17
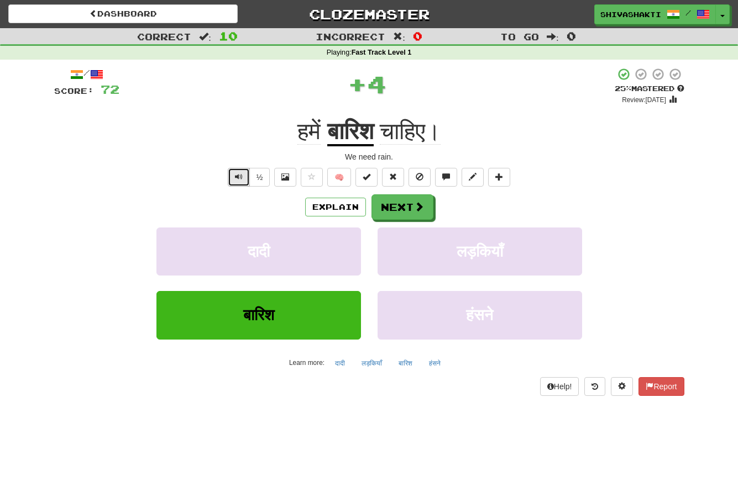
click at [233, 178] on button "Text-to-speech controls" at bounding box center [239, 177] width 22 height 19
click at [230, 172] on button "Text-to-speech controls" at bounding box center [239, 177] width 22 height 19
click at [399, 212] on button "Next" at bounding box center [403, 207] width 62 height 25
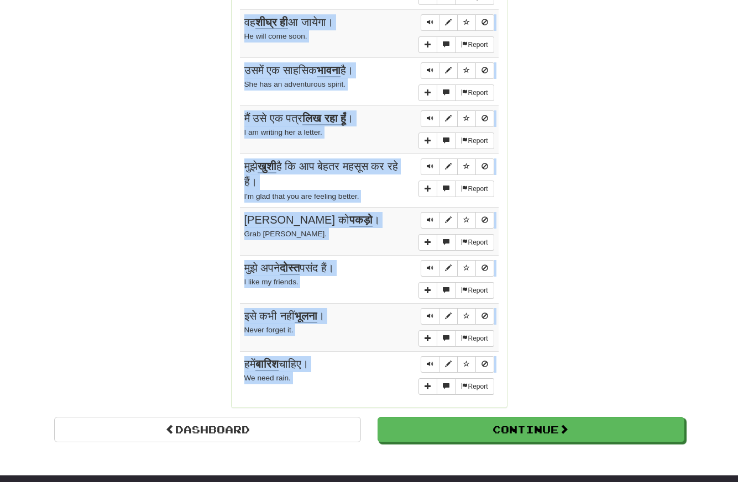
scroll to position [835, 0]
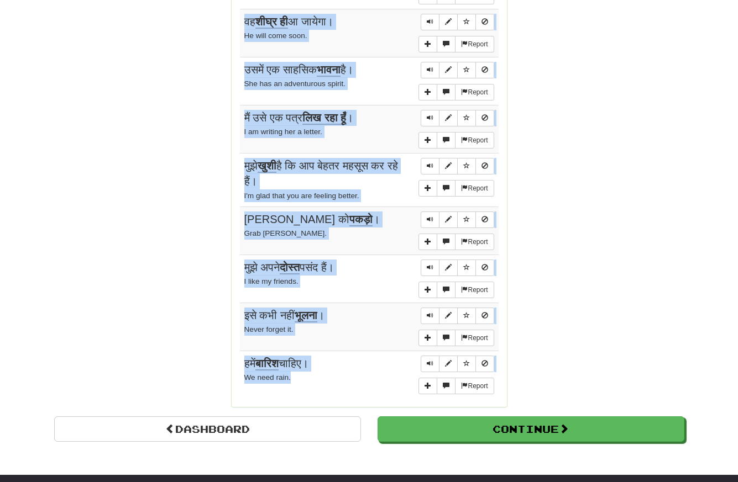
drag, startPoint x: 236, startPoint y: 187, endPoint x: 335, endPoint y: 387, distance: 222.9
copy div "Sentences: Report कृपया हरा बटन दबाएँ । Please press the green button. Report ट…"
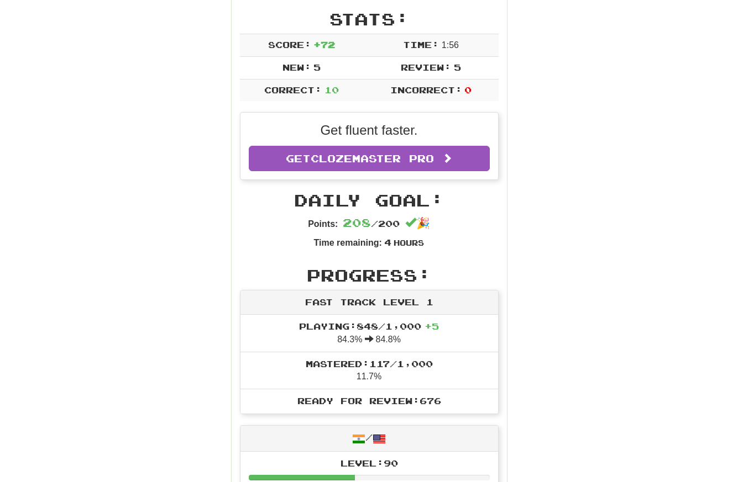
scroll to position [0, 0]
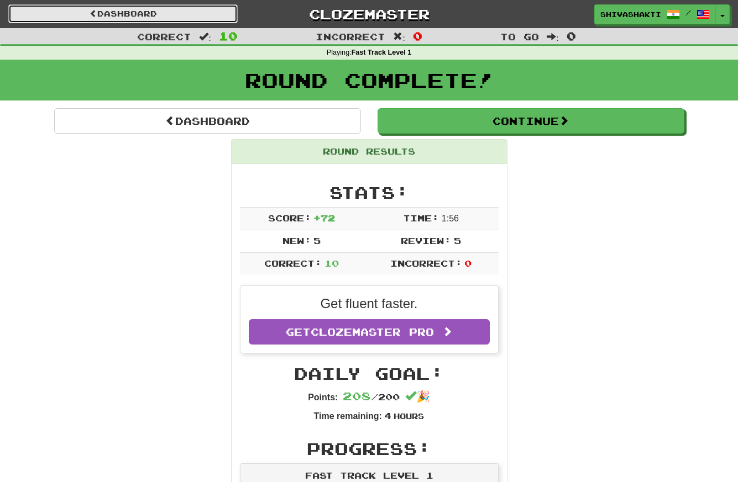
click at [125, 12] on link "Dashboard" at bounding box center [122, 13] width 229 height 19
